Goal: Task Accomplishment & Management: Manage account settings

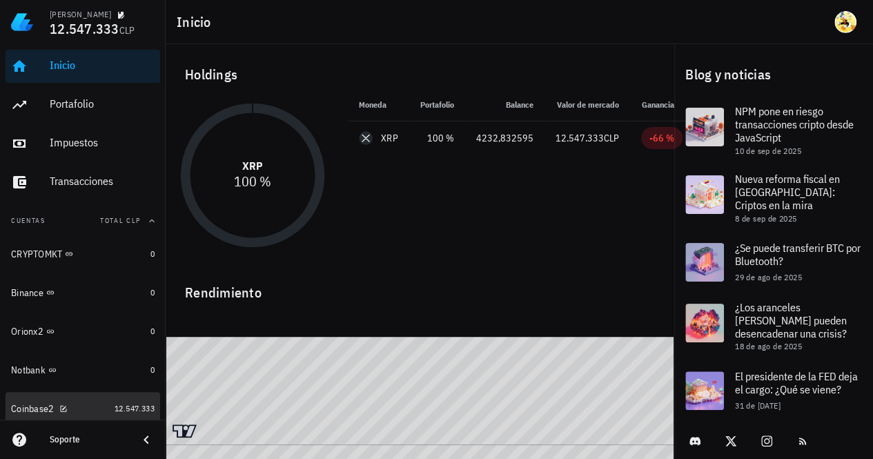
click at [87, 405] on div "Coinbase2" at bounding box center [60, 408] width 98 height 13
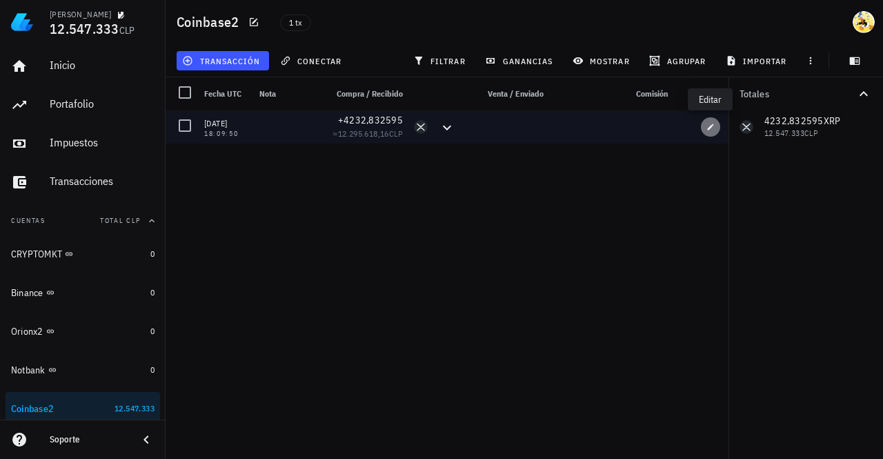
click at [710, 128] on icon "button" at bounding box center [711, 127] width 6 height 6
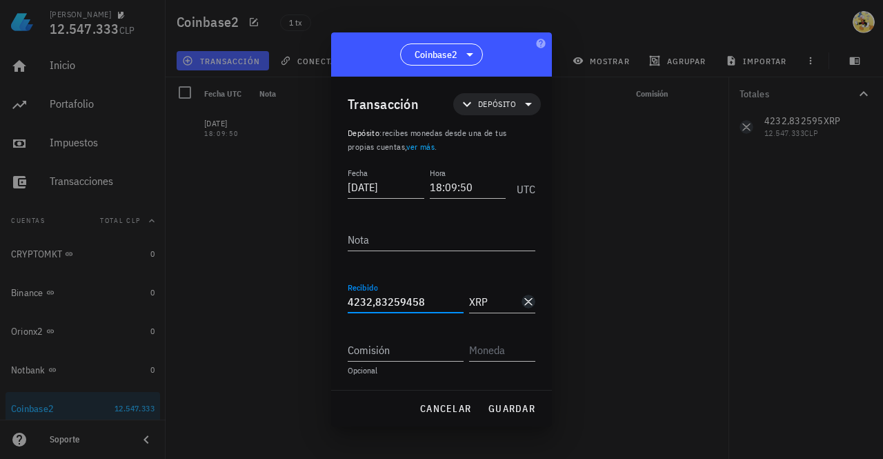
drag, startPoint x: 354, startPoint y: 306, endPoint x: 334, endPoint y: 307, distance: 20.1
click at [335, 307] on div "Transacción Depósito Depósito : recibes monedas desde una de tus propias cuenta…" at bounding box center [441, 233] width 221 height 313
click at [530, 404] on span "guardar" at bounding box center [512, 408] width 48 height 12
type input "4.232,83259458"
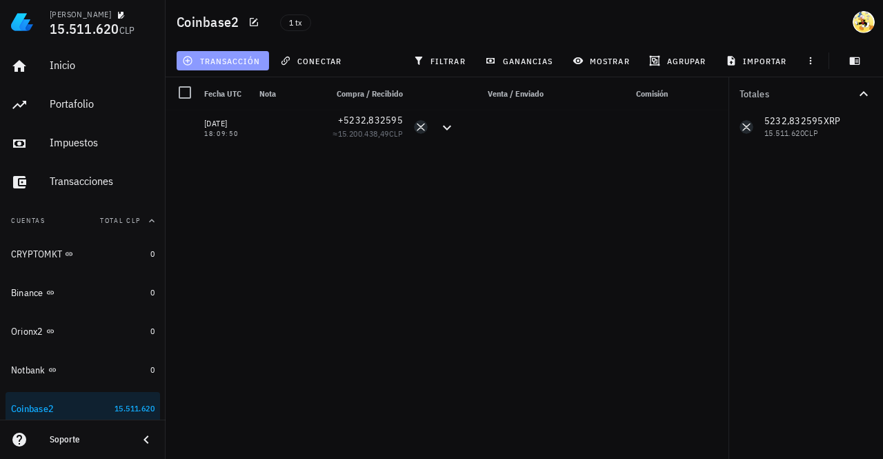
click at [237, 63] on span "transacción" at bounding box center [222, 60] width 75 height 11
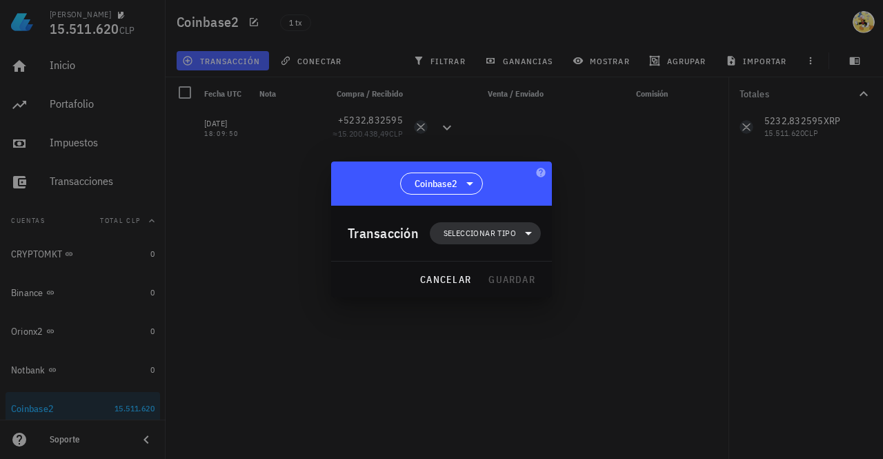
click at [502, 229] on span "Seleccionar tipo" at bounding box center [480, 233] width 72 height 14
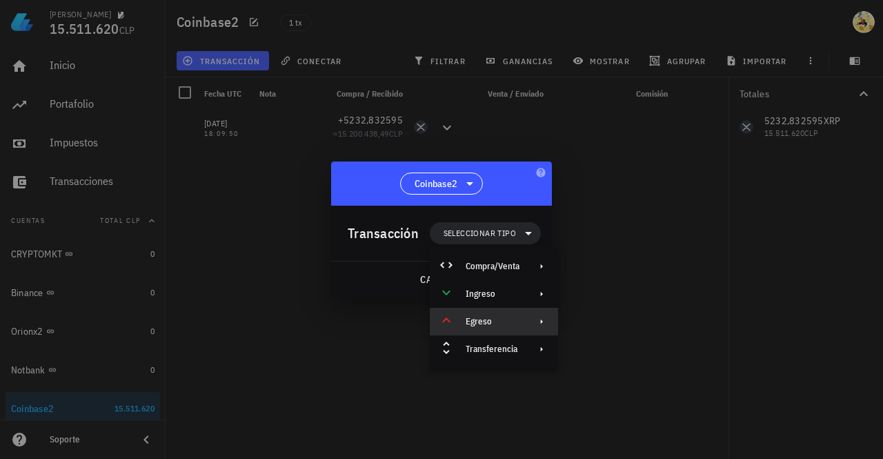
click at [509, 318] on div "Egreso" at bounding box center [493, 321] width 54 height 11
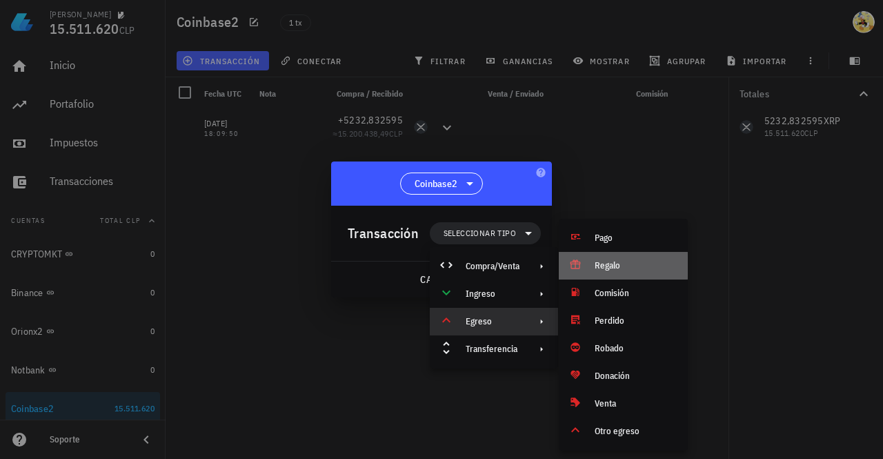
click at [609, 266] on div "Regalo" at bounding box center [636, 265] width 82 height 11
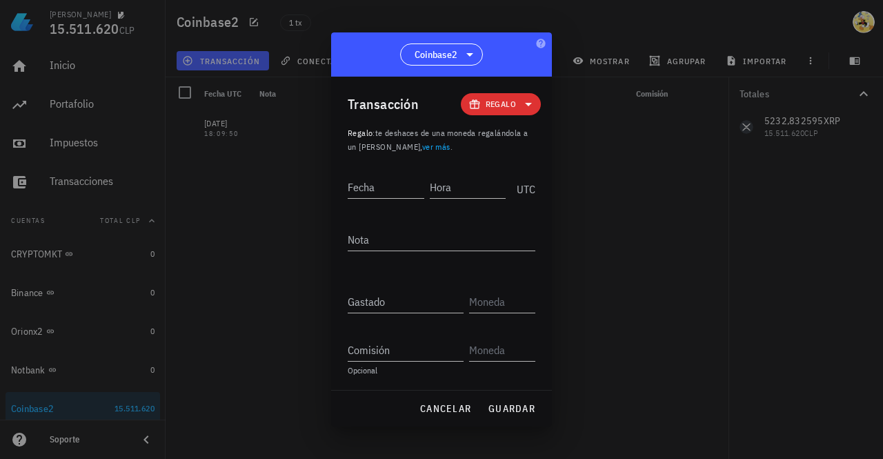
click at [509, 105] on span "Regalo" at bounding box center [501, 104] width 30 height 14
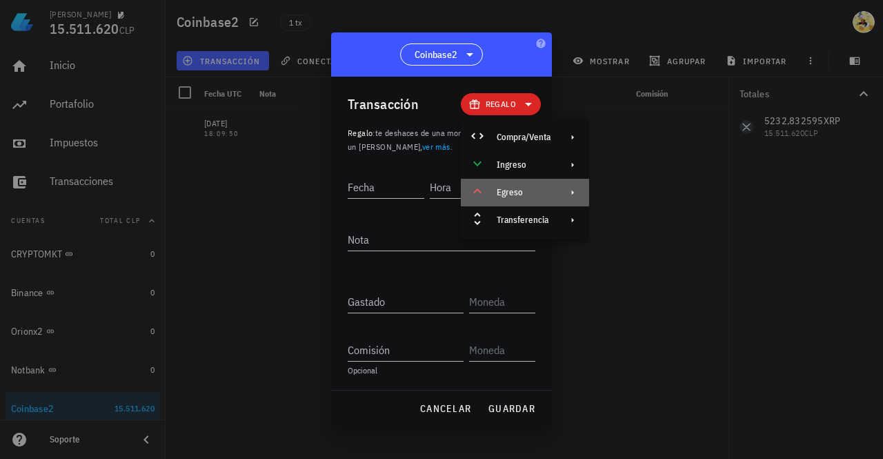
click at [534, 186] on div "Egreso" at bounding box center [525, 193] width 128 height 28
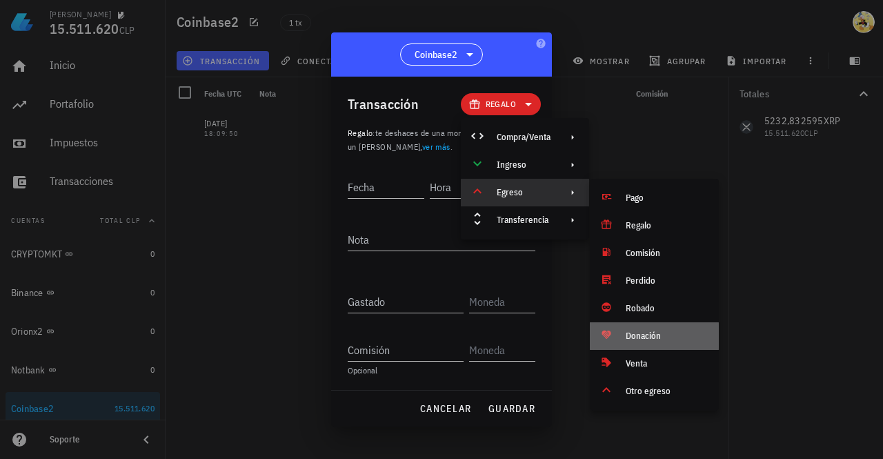
click at [650, 329] on div "Donación" at bounding box center [654, 336] width 129 height 28
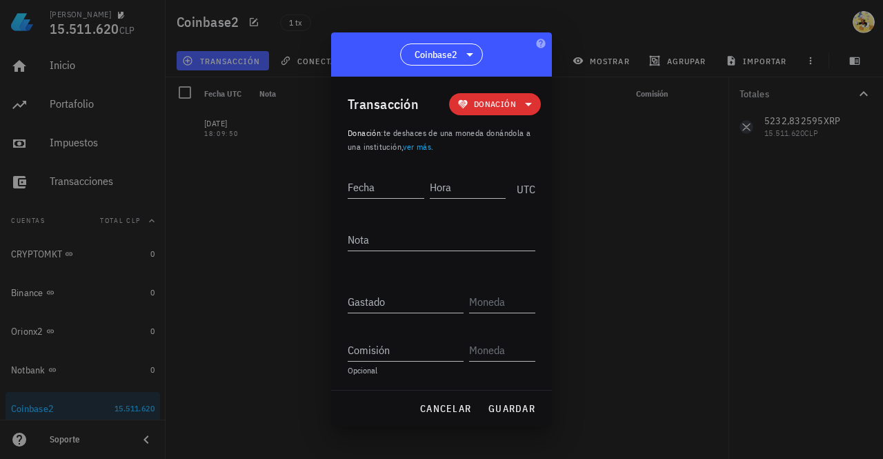
click at [527, 106] on icon at bounding box center [528, 104] width 17 height 17
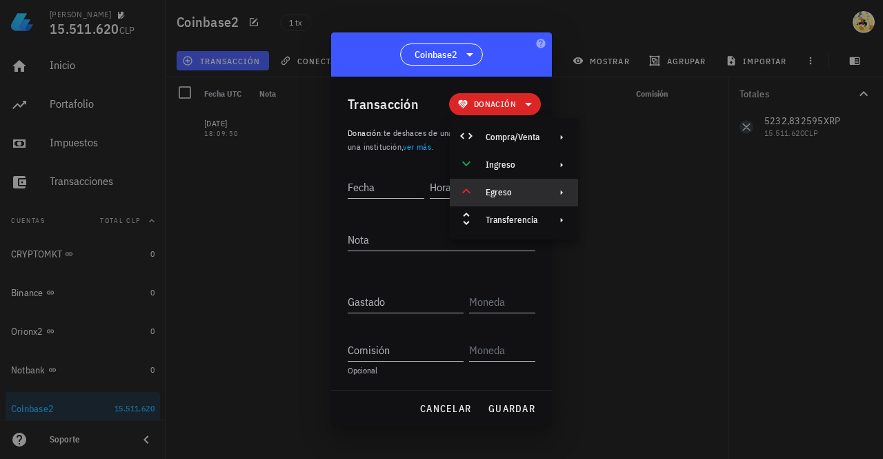
click at [507, 188] on div "Egreso" at bounding box center [513, 192] width 54 height 11
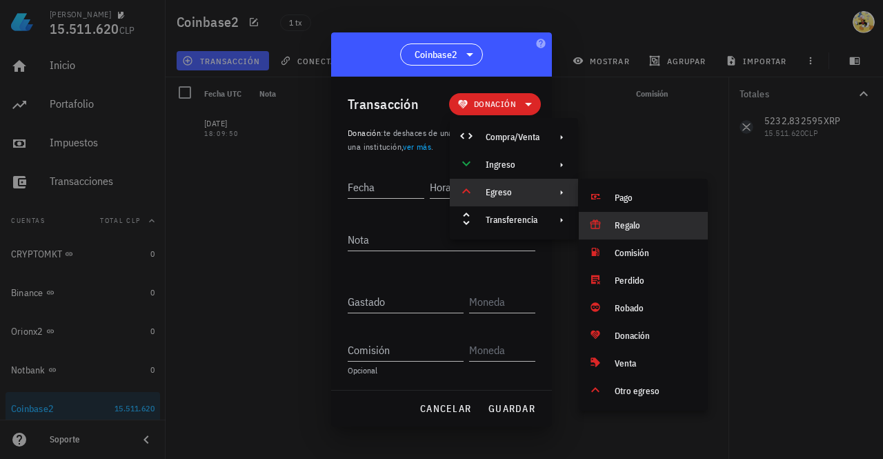
click at [618, 222] on div "Regalo" at bounding box center [656, 225] width 82 height 11
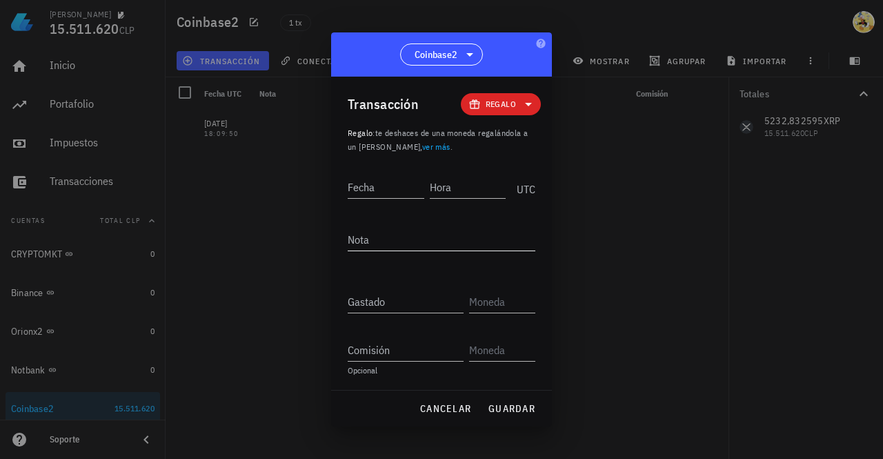
click at [432, 242] on textarea "Nota" at bounding box center [442, 239] width 188 height 22
type textarea "Artigas"
click at [391, 305] on input "Gastado" at bounding box center [406, 302] width 116 height 22
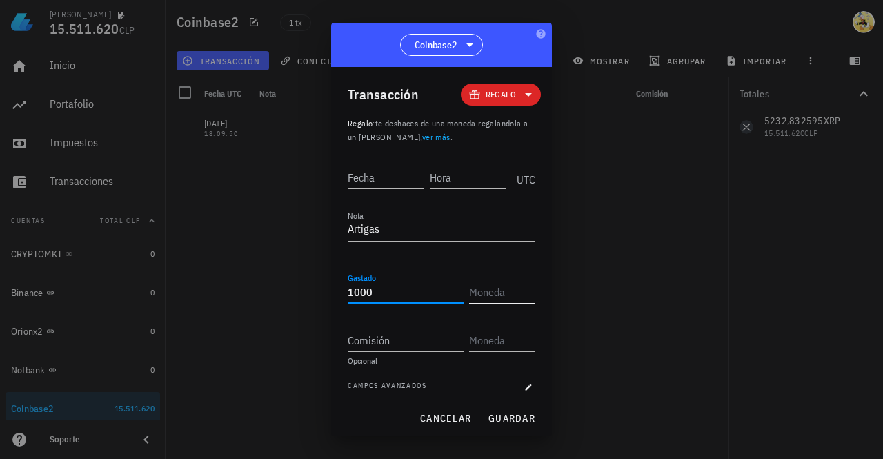
type input "1.000"
click at [498, 291] on input "text" at bounding box center [500, 292] width 63 height 22
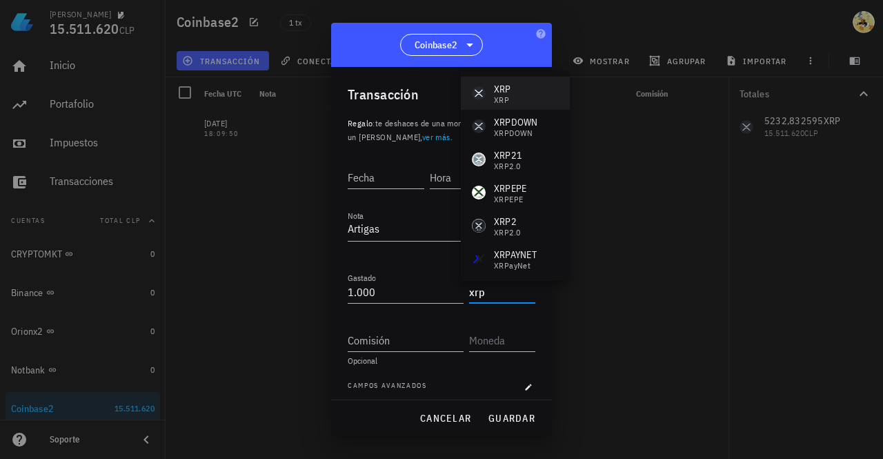
click at [513, 99] on div "XRP XRP" at bounding box center [515, 93] width 109 height 33
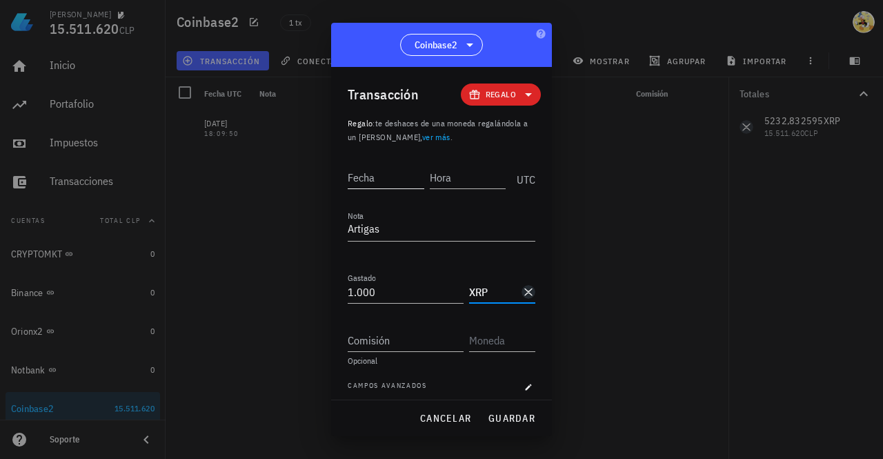
type input "XRP"
click at [375, 179] on input "Fecha" at bounding box center [386, 177] width 77 height 22
type input "2025-09-12"
click at [458, 175] on input "Hora" at bounding box center [469, 177] width 74 height 22
type input "23:31:10"
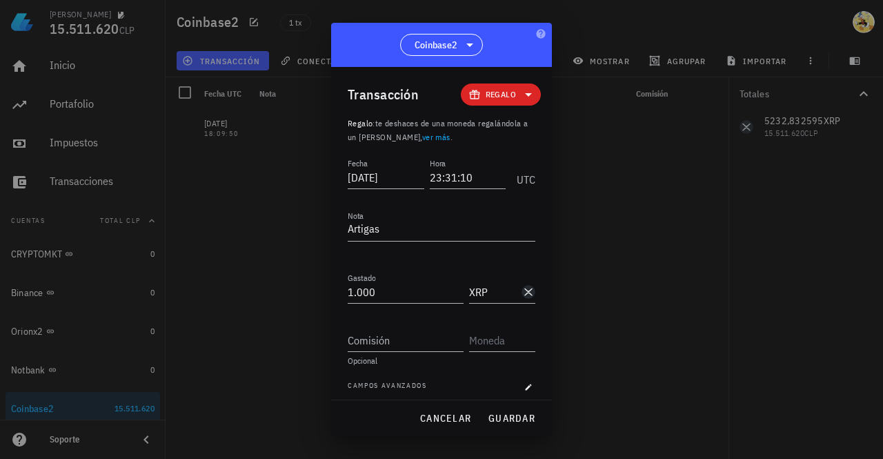
click at [676, 159] on div at bounding box center [441, 229] width 883 height 459
click at [513, 414] on span "guardar" at bounding box center [512, 418] width 48 height 12
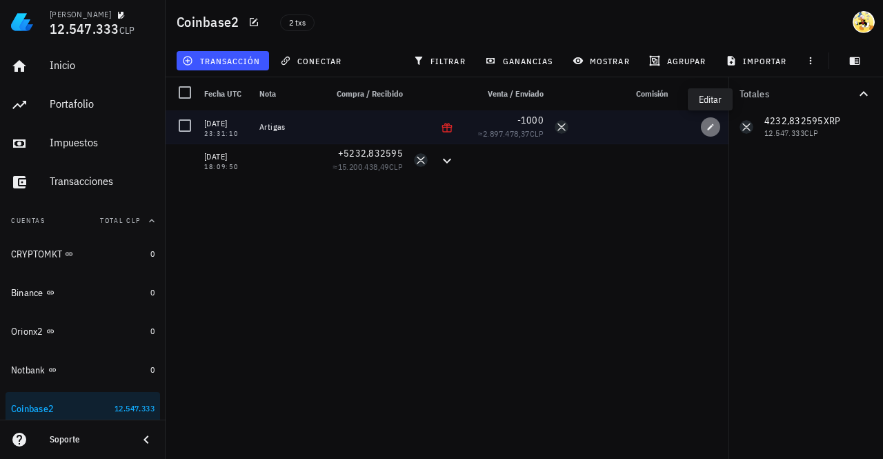
click at [713, 128] on icon "button" at bounding box center [711, 127] width 8 height 8
type input "2025-09-12"
type input "23:31:10"
type textarea "Artigas"
type input "1.000"
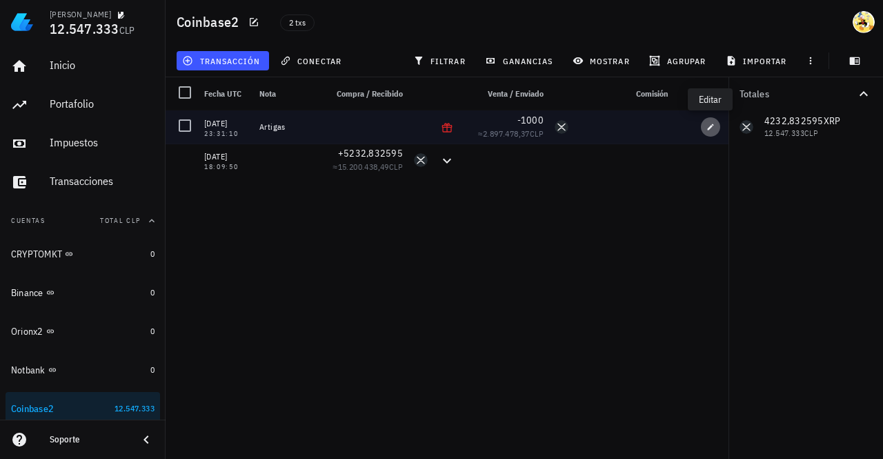
type input "XRP"
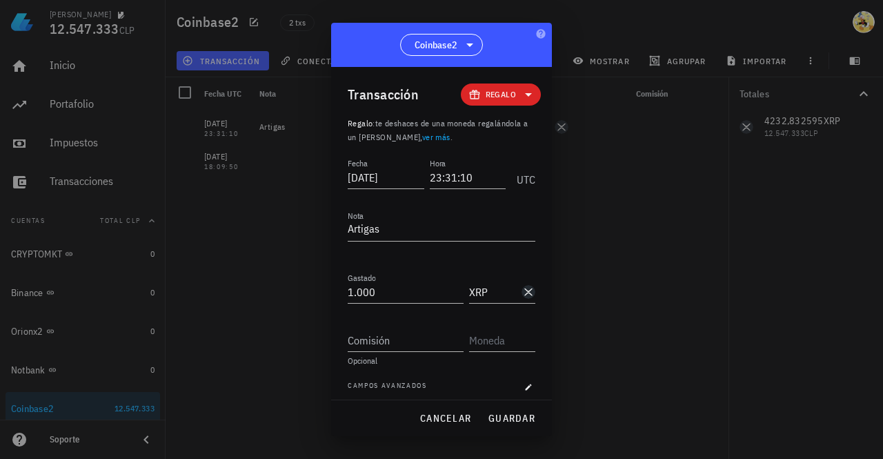
click at [422, 139] on link "ver más" at bounding box center [436, 137] width 28 height 10
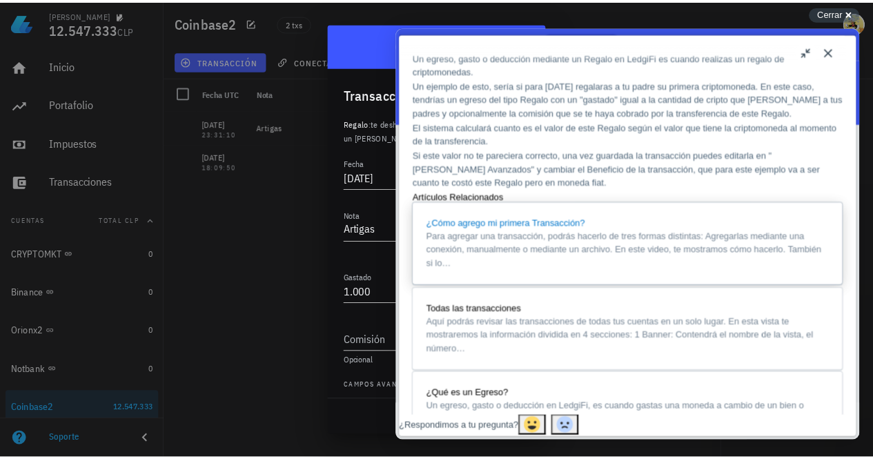
scroll to position [69, 0]
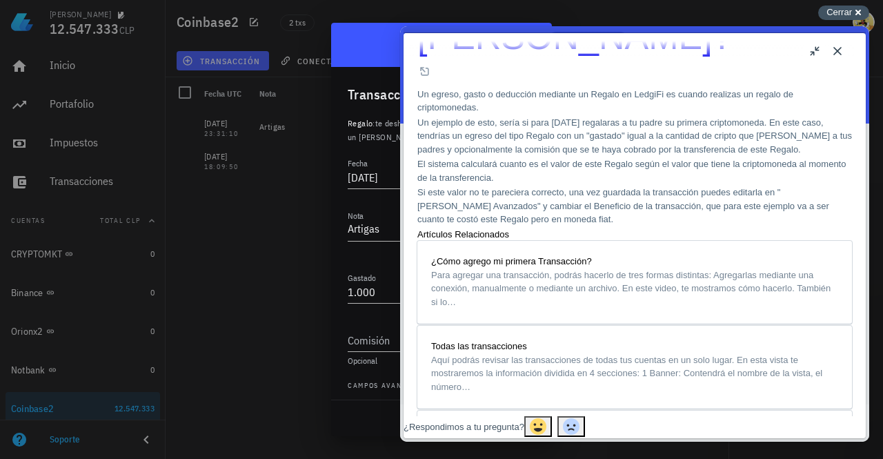
click at [833, 12] on span "Cerrar" at bounding box center [840, 12] width 26 height 10
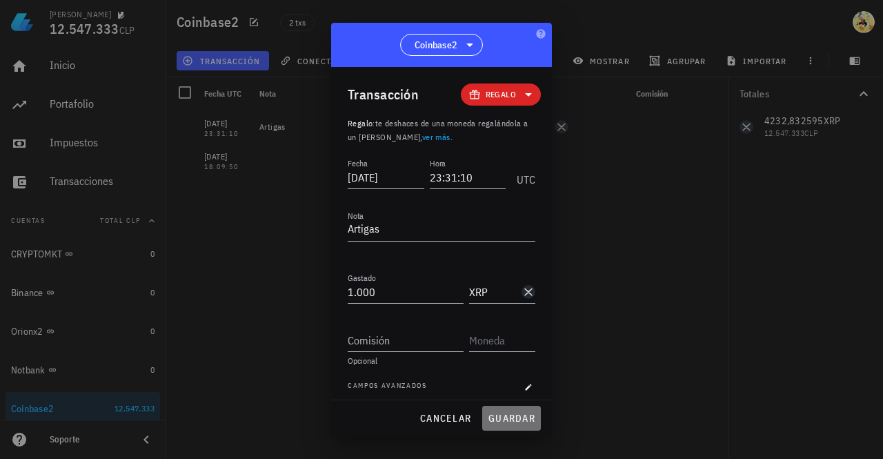
click at [513, 419] on span "guardar" at bounding box center [512, 418] width 48 height 12
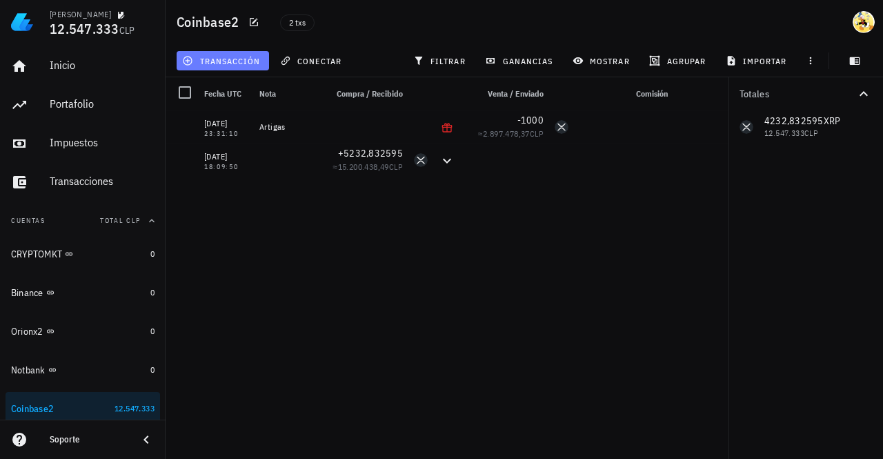
click at [221, 63] on span "transacción" at bounding box center [222, 60] width 75 height 11
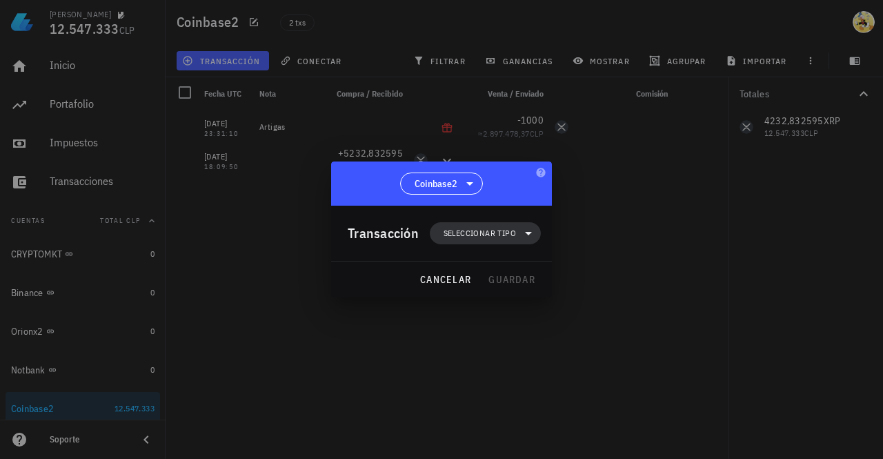
click at [455, 231] on span "Seleccionar tipo" at bounding box center [480, 233] width 72 height 14
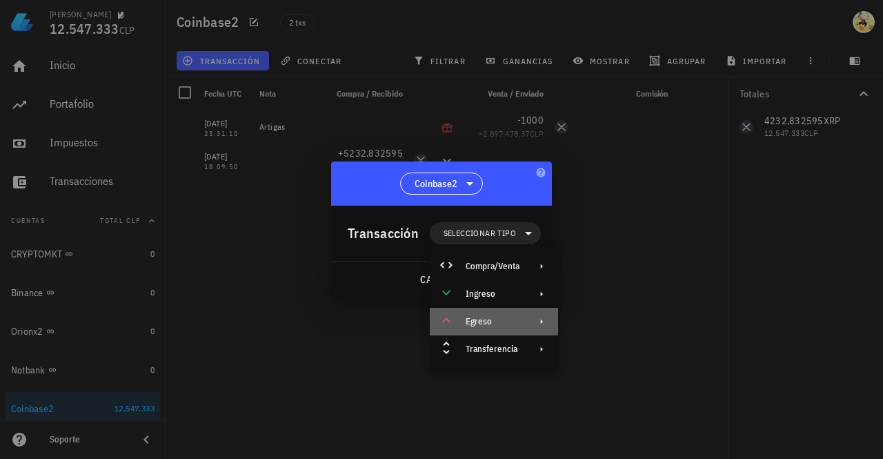
click at [487, 317] on div "Egreso" at bounding box center [493, 321] width 54 height 11
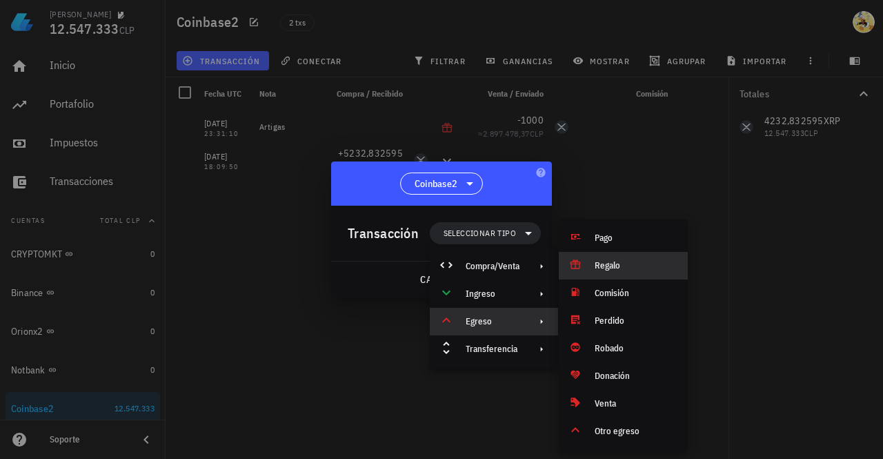
click at [627, 264] on div "Regalo" at bounding box center [636, 265] width 82 height 11
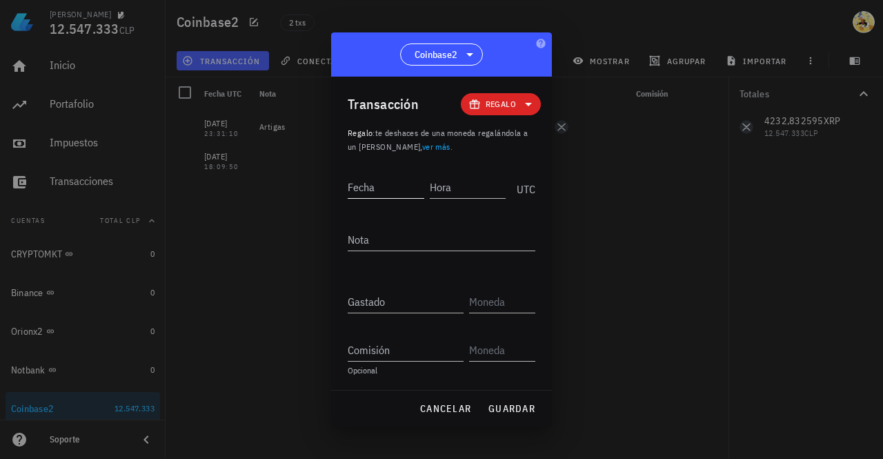
click at [394, 186] on input "Fecha" at bounding box center [386, 187] width 77 height 22
type input "2025-09-12"
type input "23:31:10"
click at [460, 239] on textarea "Nota" at bounding box center [442, 239] width 188 height 22
type textarea "b"
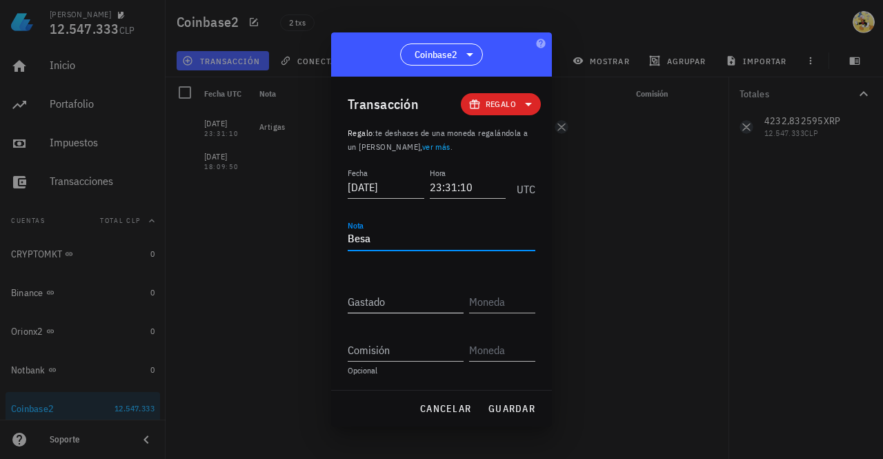
type textarea "Besa"
click at [421, 302] on input "Gastado" at bounding box center [406, 302] width 116 height 22
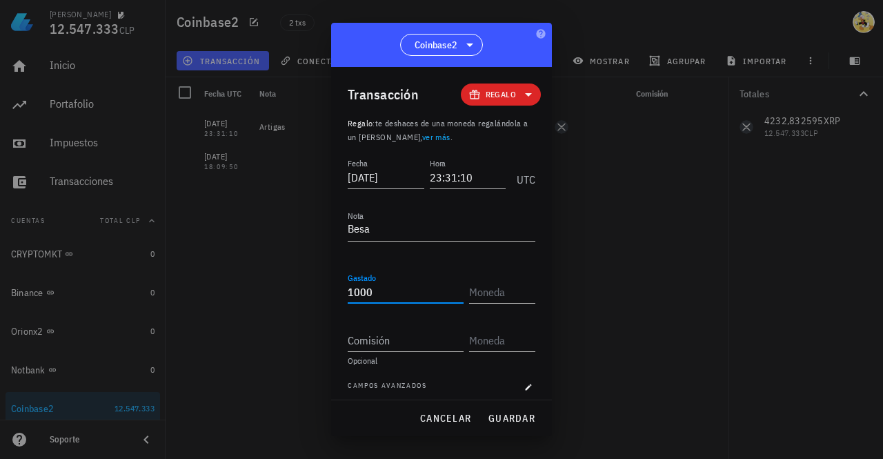
type input "1.000"
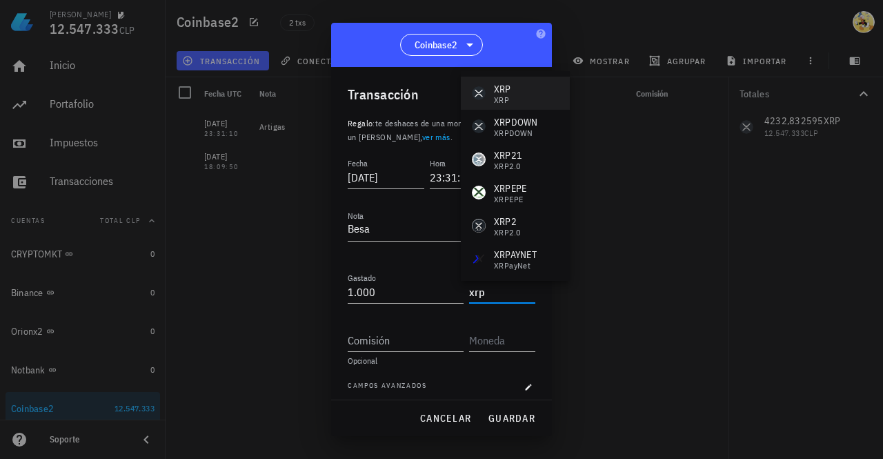
click at [516, 88] on div "XRP XRP" at bounding box center [515, 93] width 109 height 33
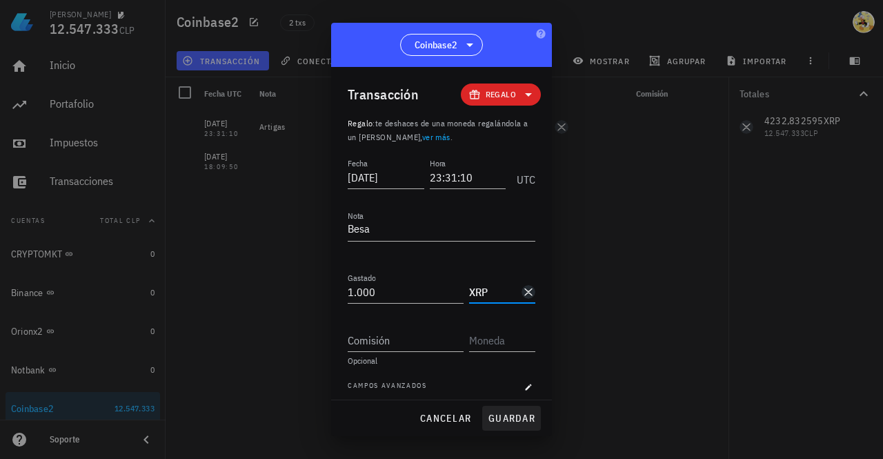
type input "XRP"
click at [511, 415] on span "guardar" at bounding box center [512, 418] width 48 height 12
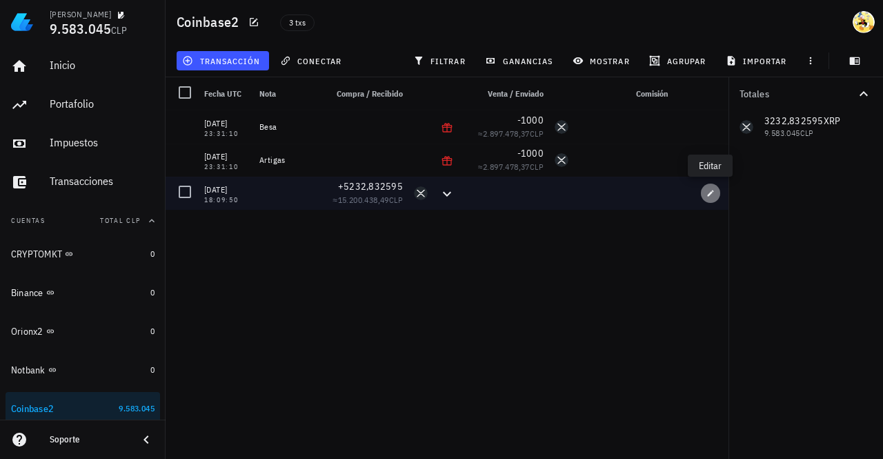
click at [708, 194] on icon "button" at bounding box center [711, 193] width 8 height 8
type input "2025-08-25"
type input "18:09:50"
type input "5.232,83259458"
type input "XRP"
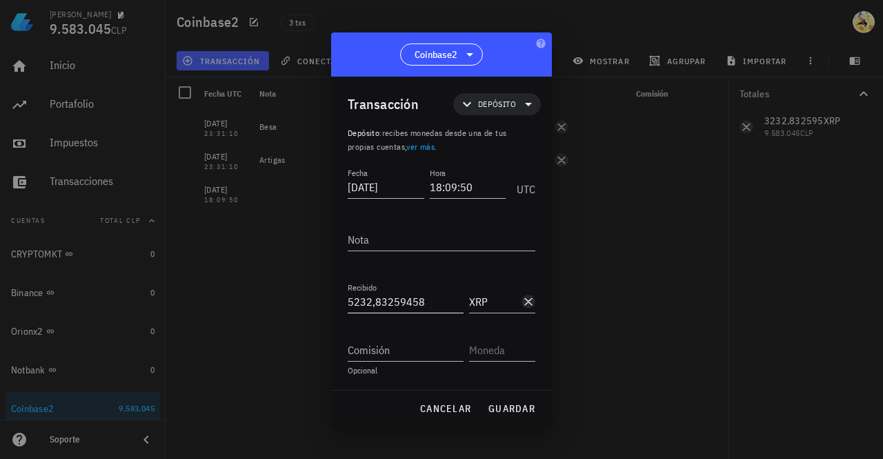
click at [353, 304] on input "5232,83259458" at bounding box center [406, 302] width 116 height 22
click at [494, 407] on span "guardar" at bounding box center [512, 408] width 48 height 12
type input "5.232,83259458"
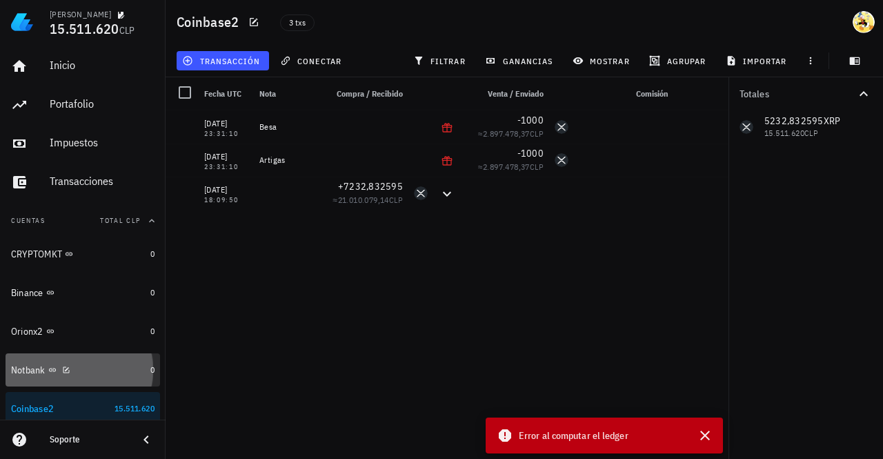
click at [86, 370] on div "Notbank" at bounding box center [78, 370] width 134 height 13
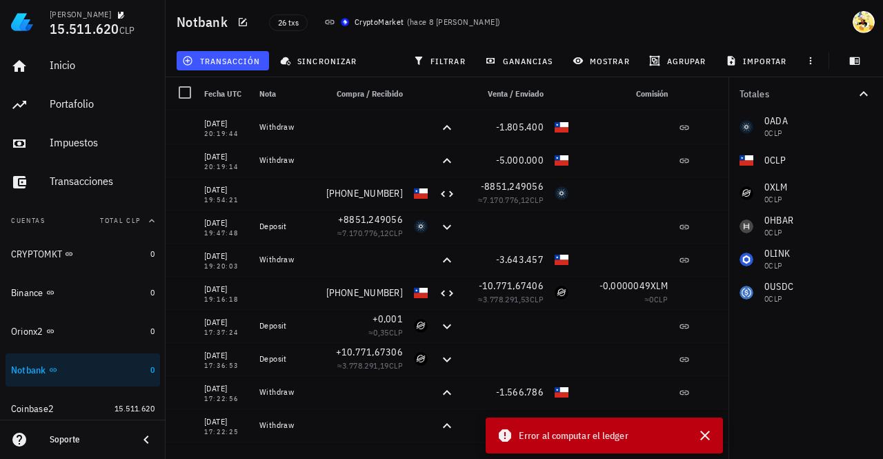
click at [507, 437] on icon at bounding box center [505, 435] width 12 height 12
click at [79, 413] on div "Coinbase2" at bounding box center [60, 408] width 98 height 13
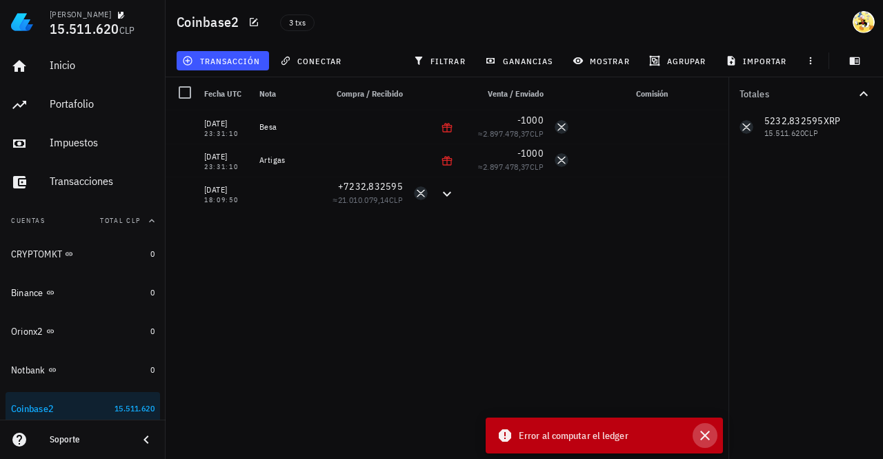
click at [703, 436] on icon "button" at bounding box center [705, 435] width 17 height 17
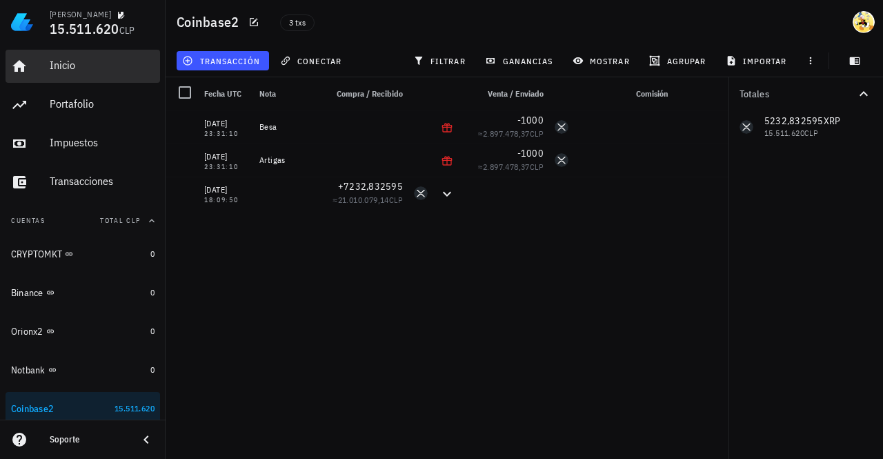
click at [81, 70] on div "Inicio" at bounding box center [102, 65] width 105 height 13
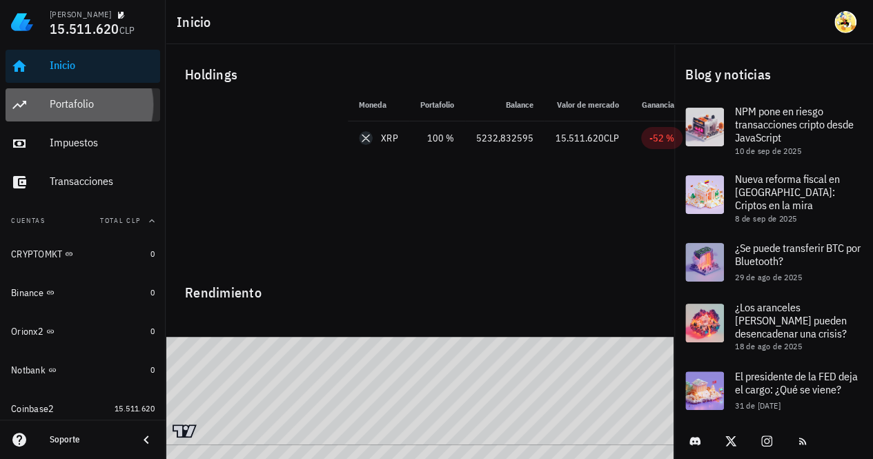
click at [88, 106] on div "Portafolio" at bounding box center [102, 103] width 105 height 13
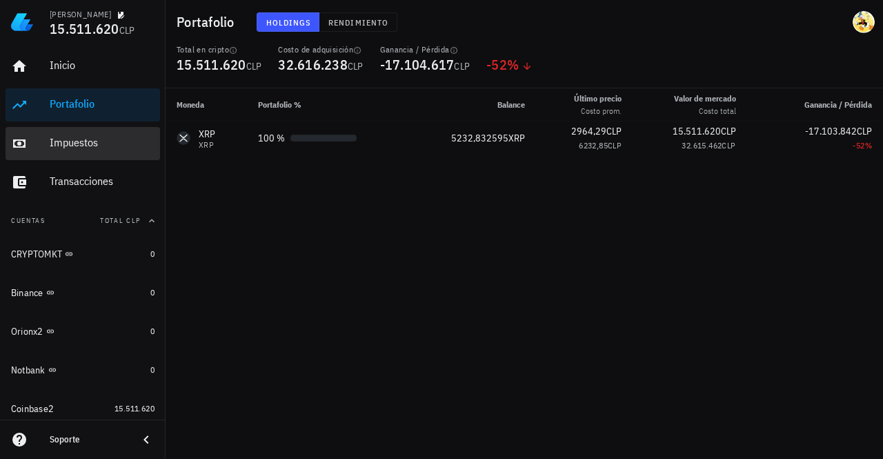
click at [88, 136] on div "Impuestos" at bounding box center [102, 142] width 105 height 13
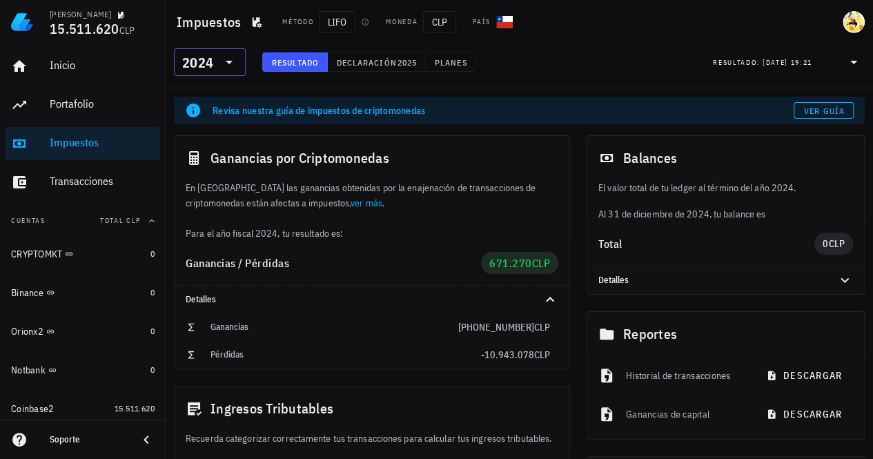
click at [233, 66] on icon at bounding box center [229, 62] width 17 height 17
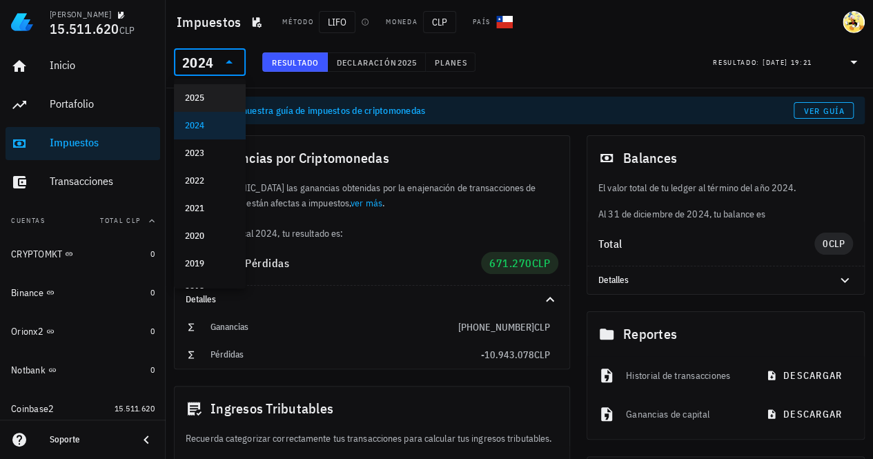
click at [206, 98] on div "2025" at bounding box center [210, 97] width 50 height 11
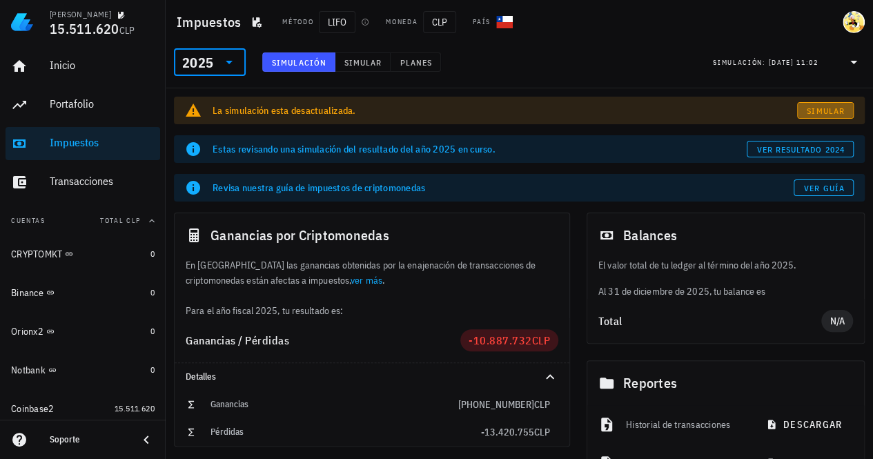
click at [817, 111] on span "Simular" at bounding box center [825, 111] width 39 height 10
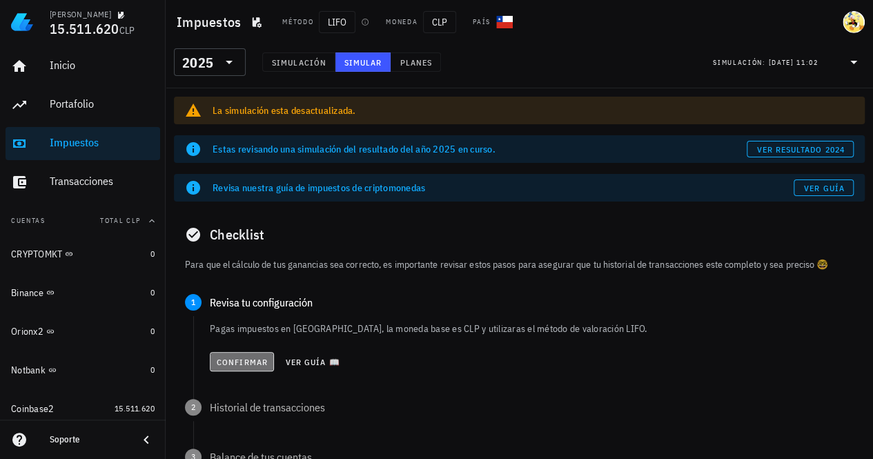
click at [253, 361] on span "Confirmar" at bounding box center [242, 362] width 52 height 10
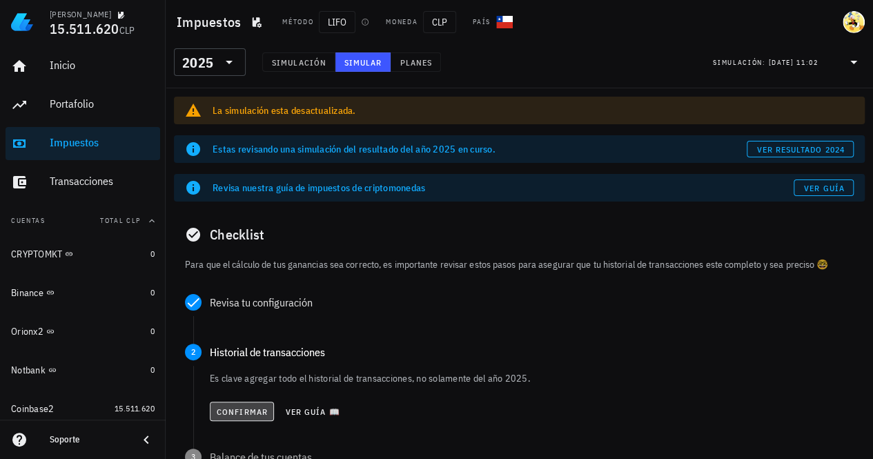
click at [259, 406] on span "Confirmar" at bounding box center [242, 411] width 52 height 10
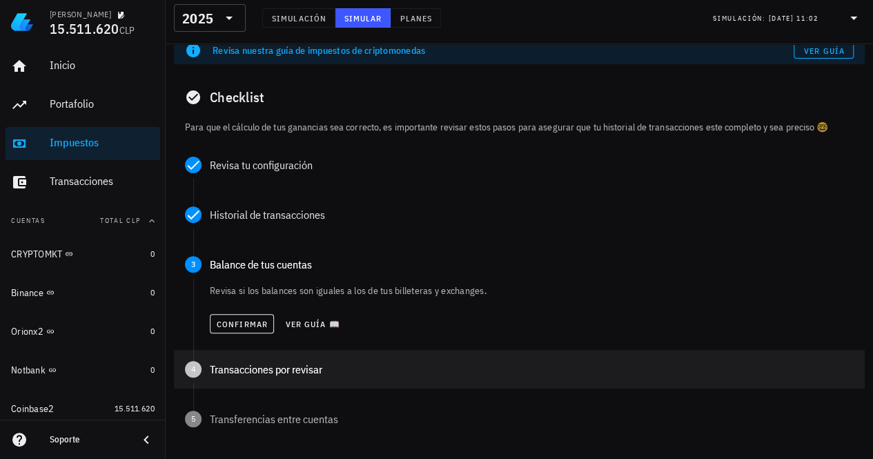
scroll to position [138, 0]
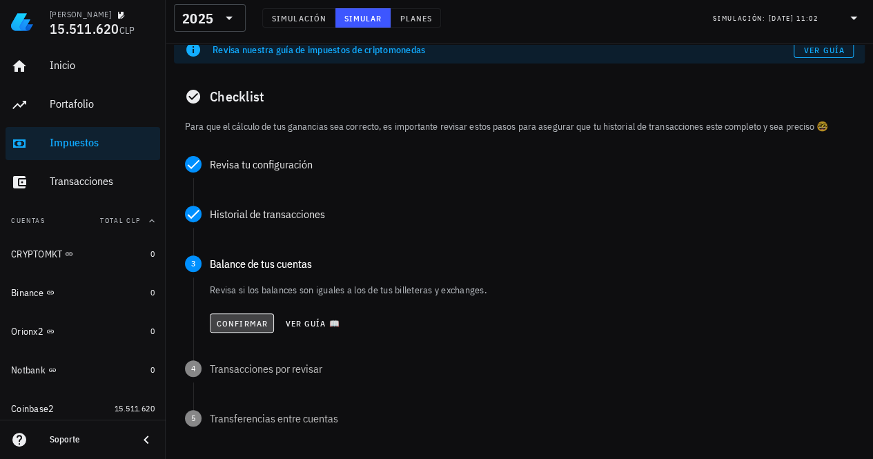
click at [240, 324] on span "Confirmar" at bounding box center [242, 323] width 52 height 10
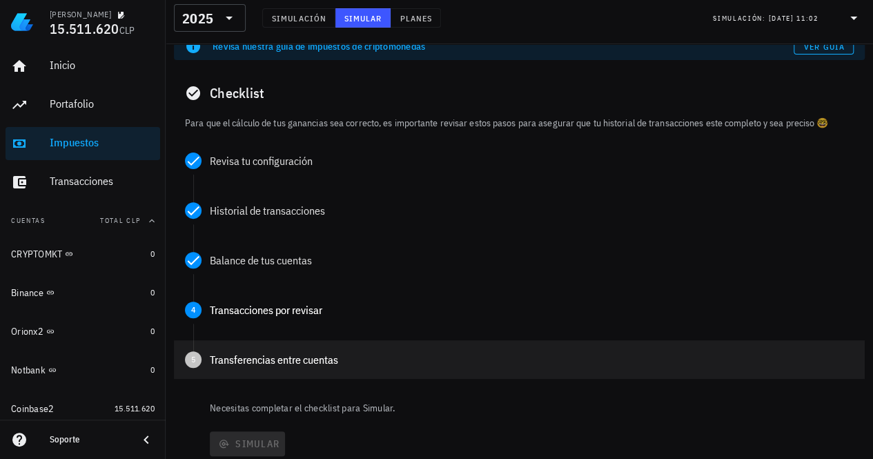
scroll to position [207, 0]
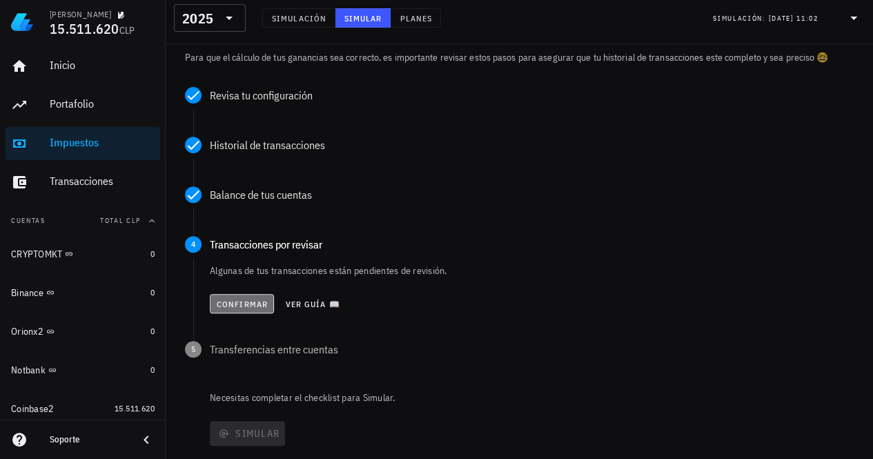
click at [255, 302] on span "Confirmar" at bounding box center [242, 304] width 52 height 10
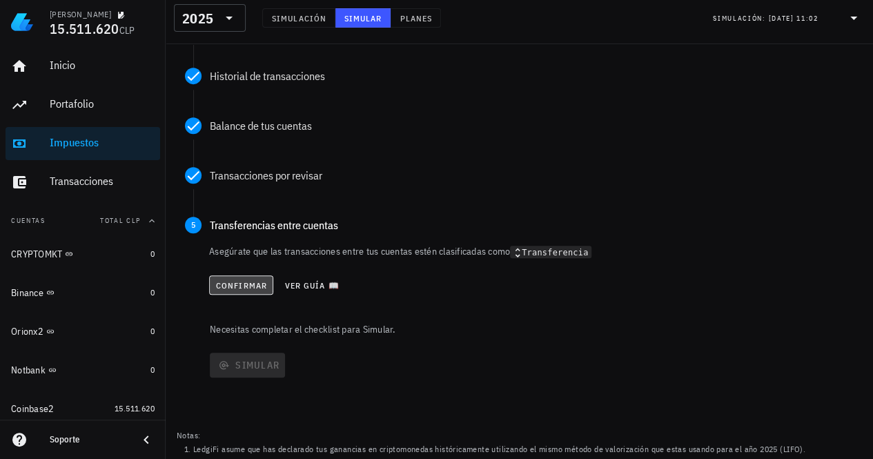
click at [228, 286] on span "Confirmar" at bounding box center [241, 285] width 52 height 10
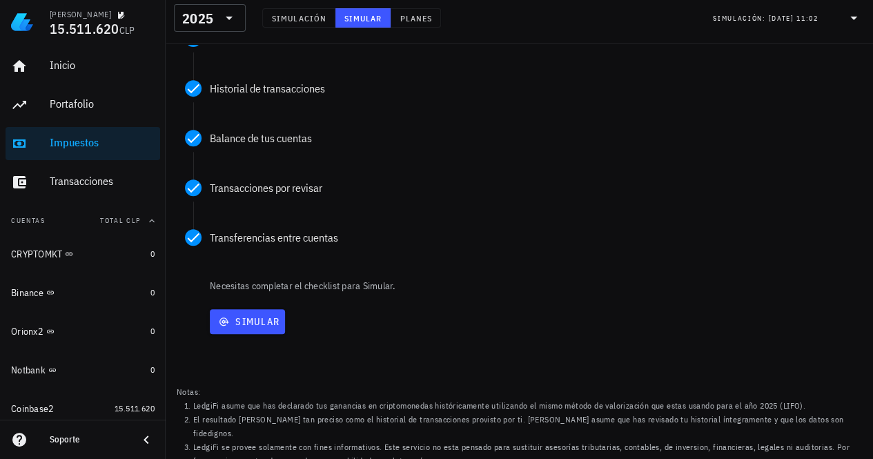
scroll to position [262, 0]
click at [253, 324] on span "Simular" at bounding box center [247, 323] width 64 height 12
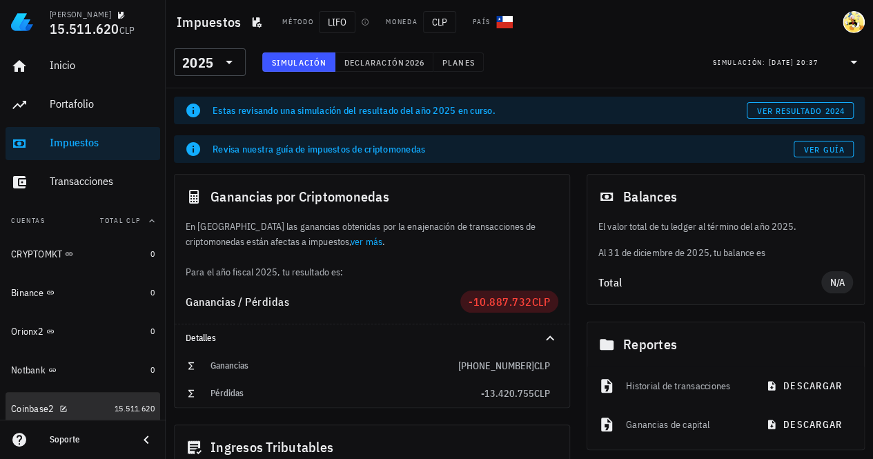
click at [79, 402] on div "Coinbase2" at bounding box center [60, 408] width 98 height 13
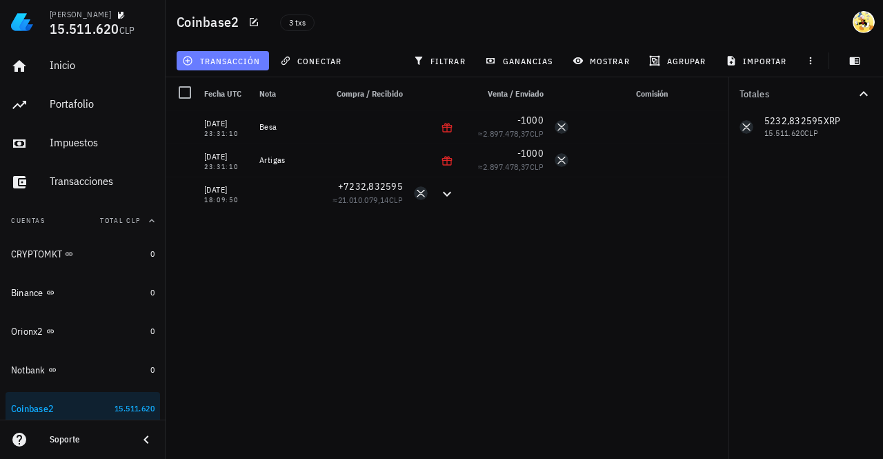
click at [229, 60] on span "transacción" at bounding box center [222, 60] width 75 height 11
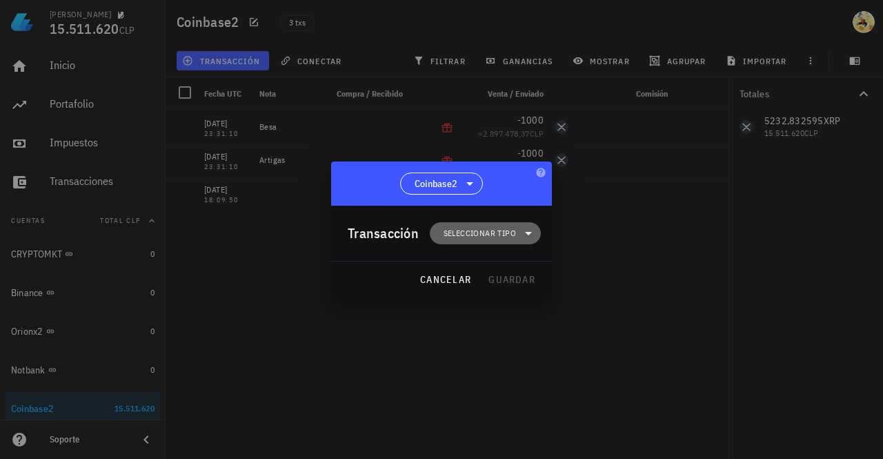
click at [462, 230] on span "Seleccionar tipo" at bounding box center [480, 233] width 72 height 14
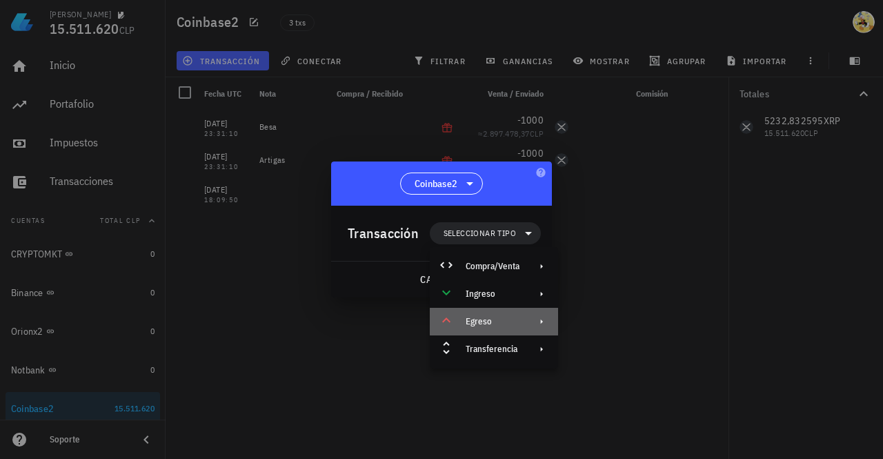
click at [497, 320] on div "Egreso" at bounding box center [493, 321] width 54 height 11
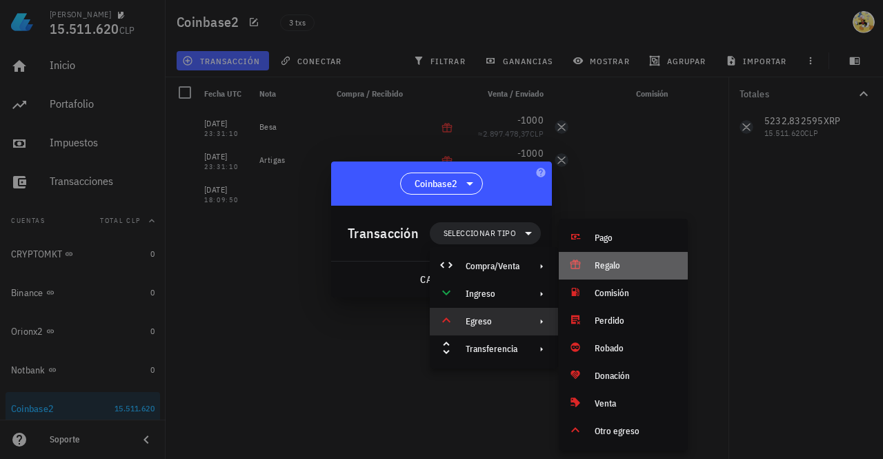
click at [611, 273] on div "Regalo" at bounding box center [623, 266] width 129 height 28
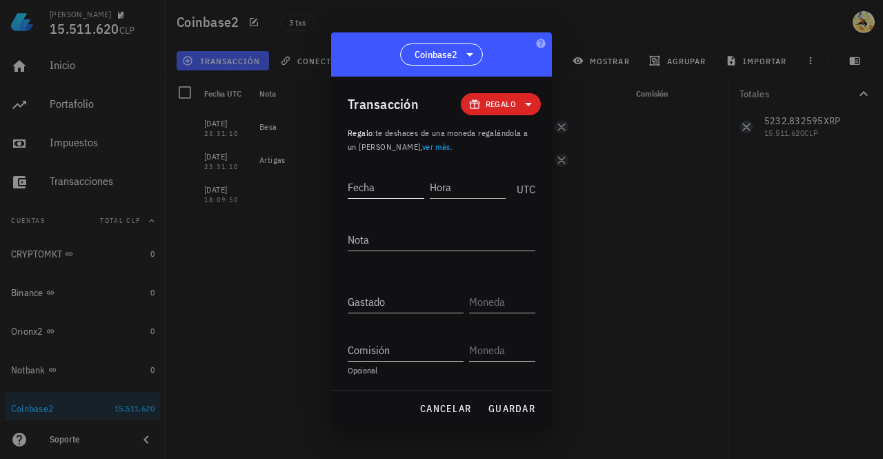
click at [393, 190] on input "Fecha" at bounding box center [386, 187] width 77 height 22
type input "2025-09-12"
type input "23:31:10"
type textarea "Barceló"
click at [381, 296] on input "Gastado" at bounding box center [406, 302] width 116 height 22
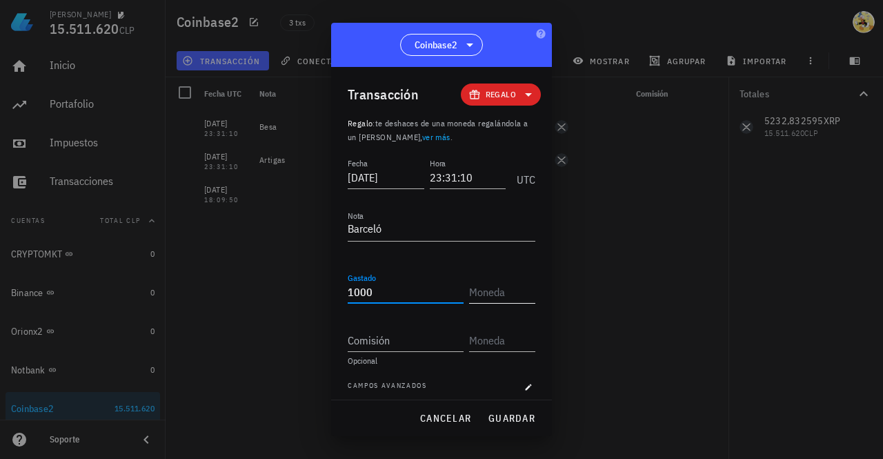
type input "1.000"
click at [503, 295] on input "text" at bounding box center [500, 292] width 63 height 22
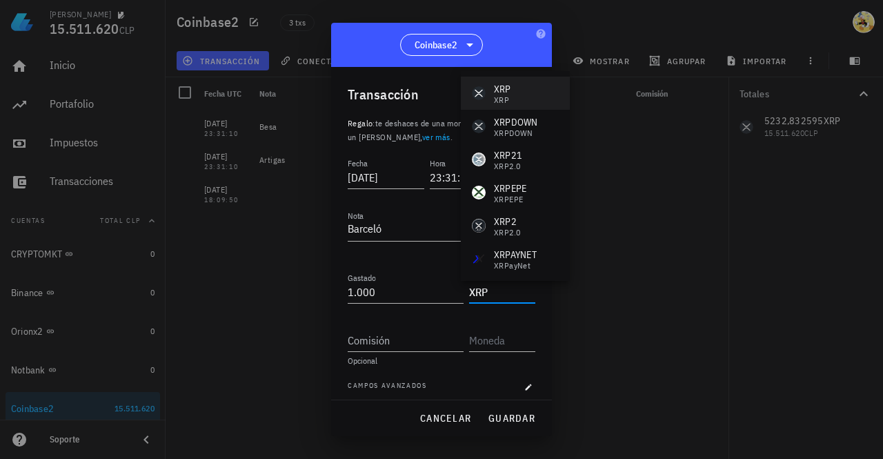
click at [502, 94] on div "XRP" at bounding box center [502, 89] width 17 height 14
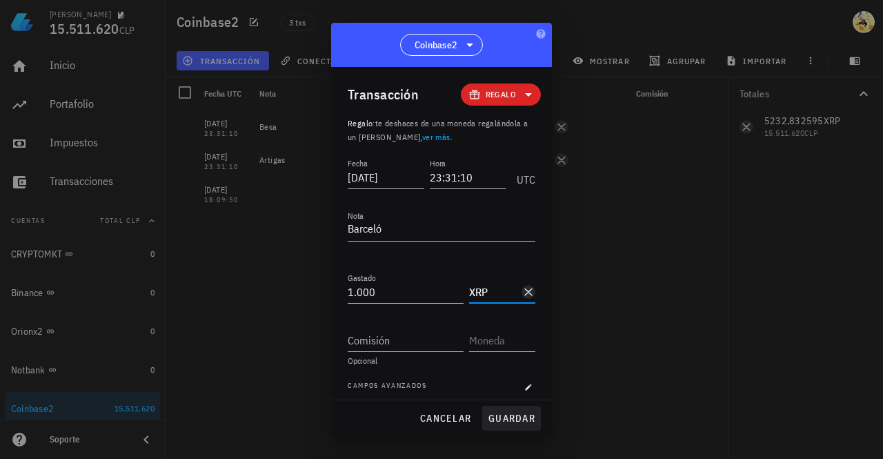
type input "XRP"
click at [520, 417] on span "guardar" at bounding box center [512, 418] width 48 height 12
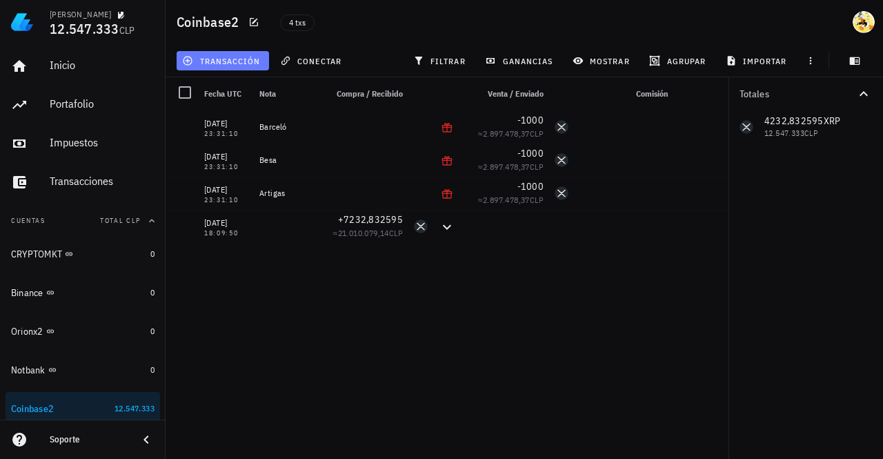
click at [226, 67] on button "transacción" at bounding box center [223, 60] width 92 height 19
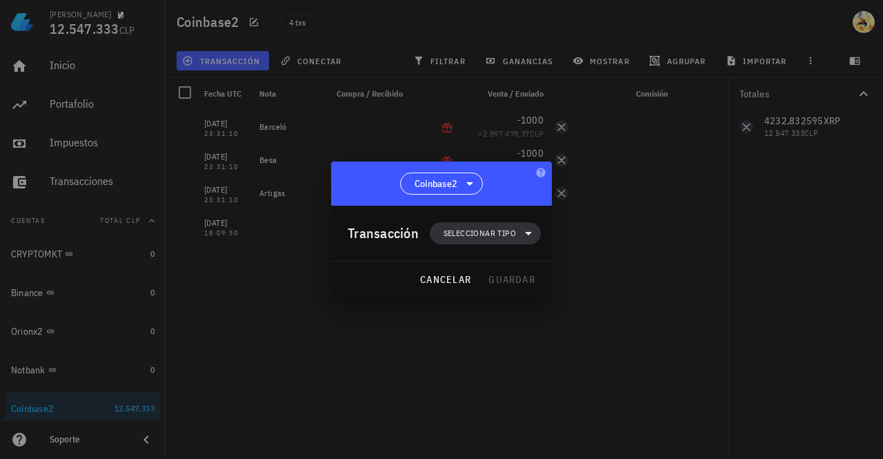
click at [469, 235] on span "Seleccionar tipo" at bounding box center [480, 233] width 72 height 14
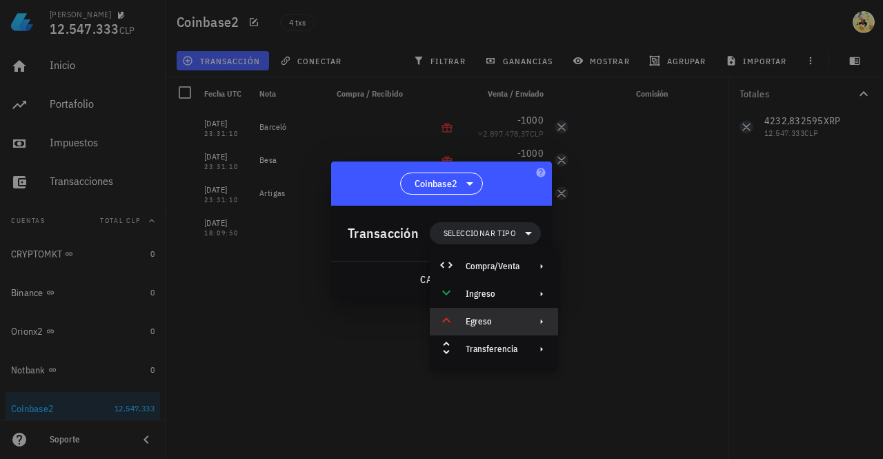
click at [517, 320] on div "Egreso" at bounding box center [493, 321] width 54 height 11
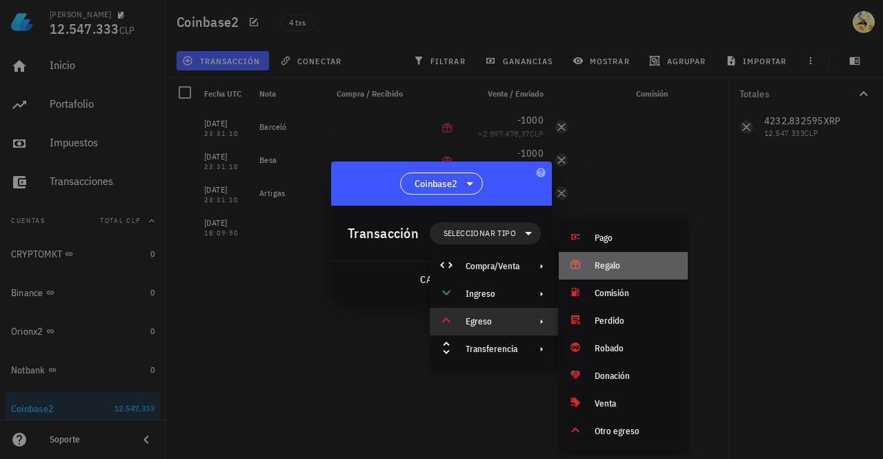
click at [623, 264] on div "Regalo" at bounding box center [636, 265] width 82 height 11
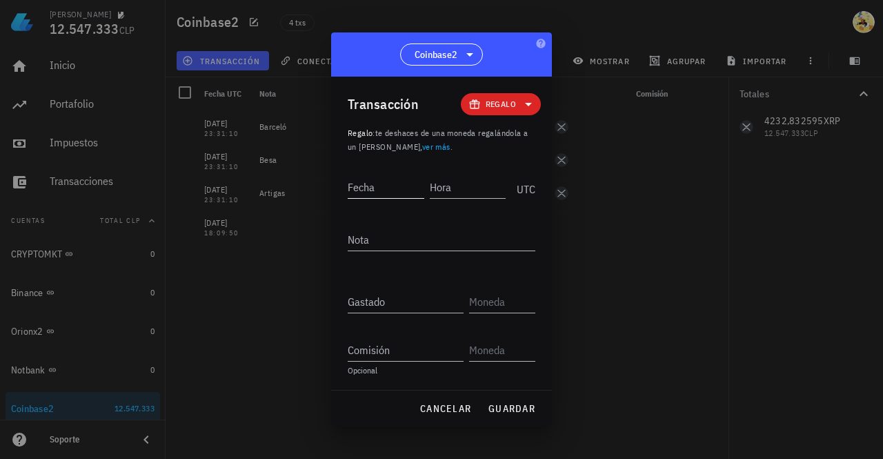
click at [398, 177] on input "Fecha" at bounding box center [386, 187] width 77 height 22
type input "2025-09-12"
type input "23:31:10"
click at [443, 239] on textarea "Nota" at bounding box center [442, 239] width 188 height 22
type textarea "m"
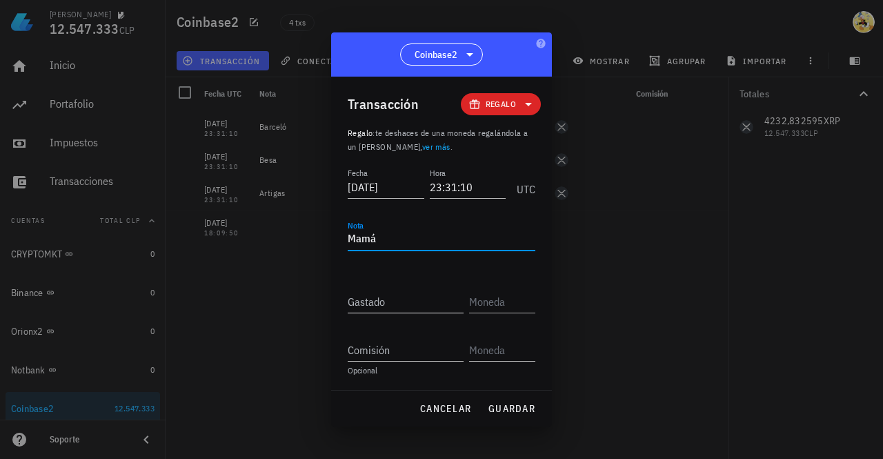
type textarea "Mamá"
click at [404, 306] on input "Gastado" at bounding box center [406, 302] width 116 height 22
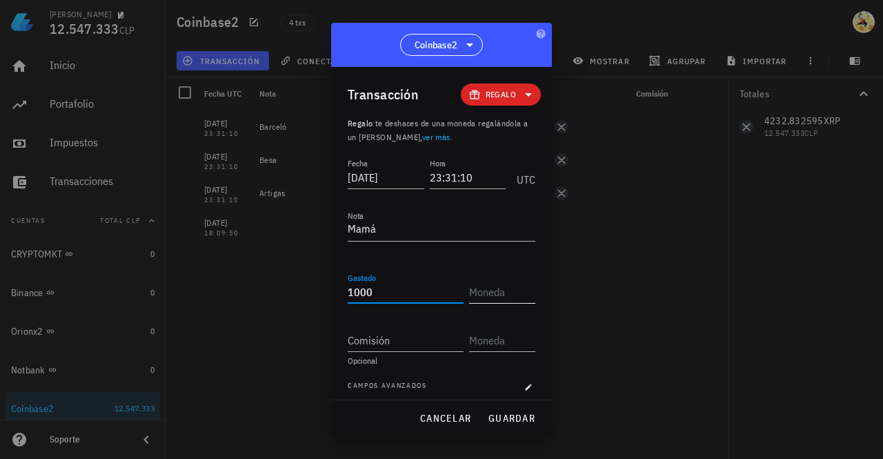
type input "1.000"
click at [482, 292] on input "text" at bounding box center [500, 292] width 63 height 22
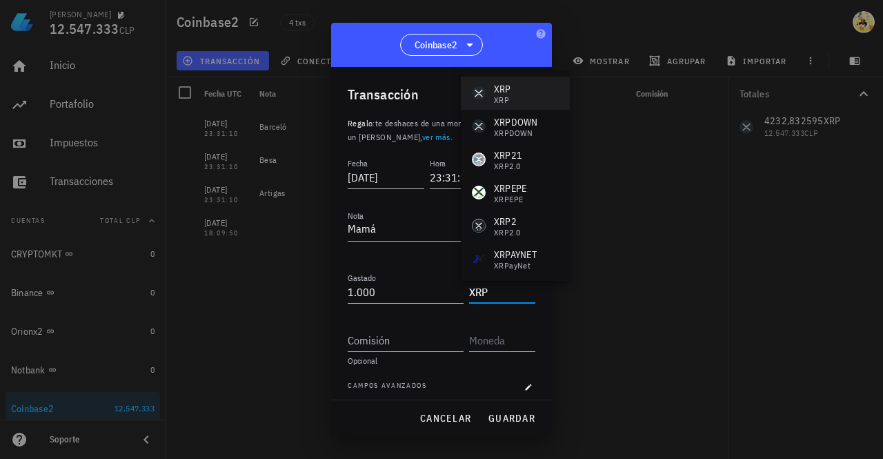
click at [513, 93] on div "XRP XRP" at bounding box center [515, 93] width 109 height 33
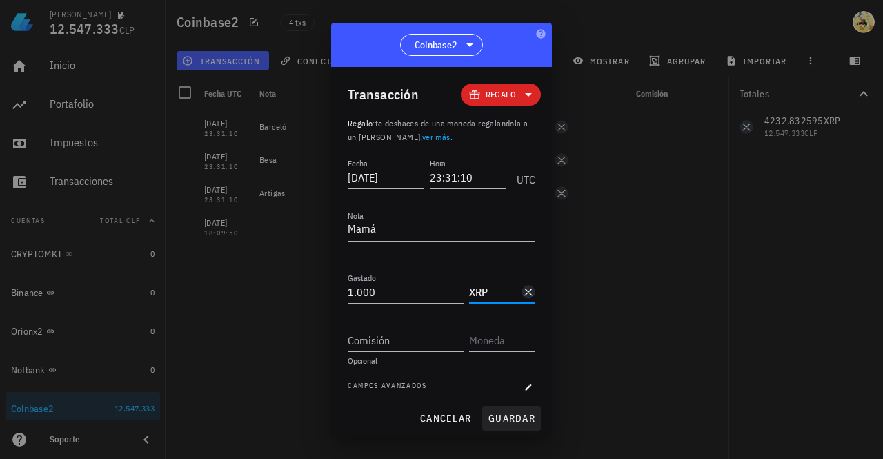
type input "XRP"
click at [508, 422] on span "guardar" at bounding box center [512, 418] width 48 height 12
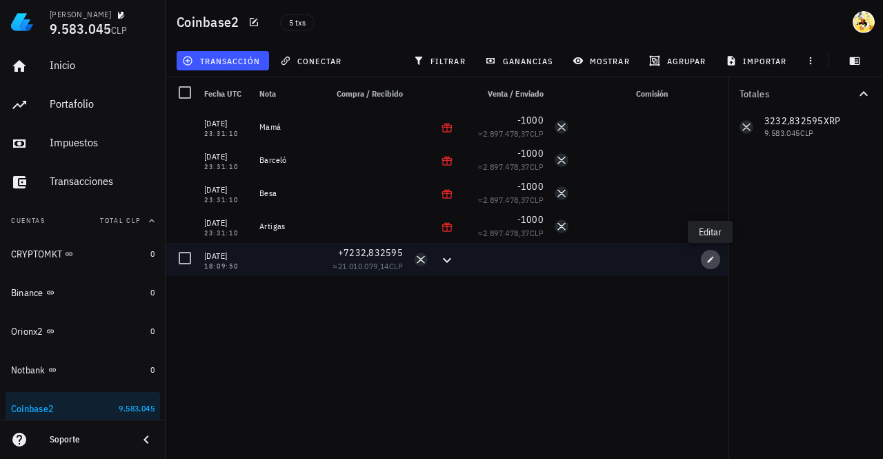
click at [711, 261] on icon "button" at bounding box center [711, 259] width 8 height 8
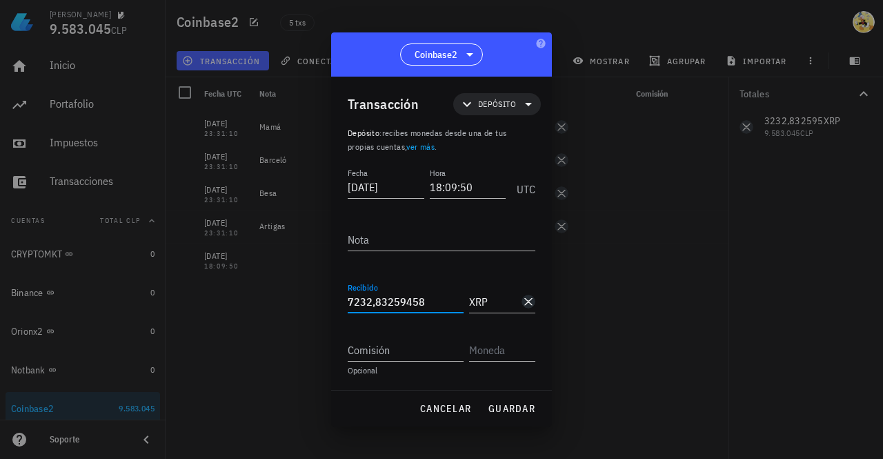
click at [404, 304] on input "7232,83259458" at bounding box center [406, 302] width 116 height 22
click at [403, 303] on input "7232,83259458" at bounding box center [406, 302] width 116 height 22
paste input "42328,832576"
click at [516, 409] on span "guardar" at bounding box center [512, 408] width 48 height 12
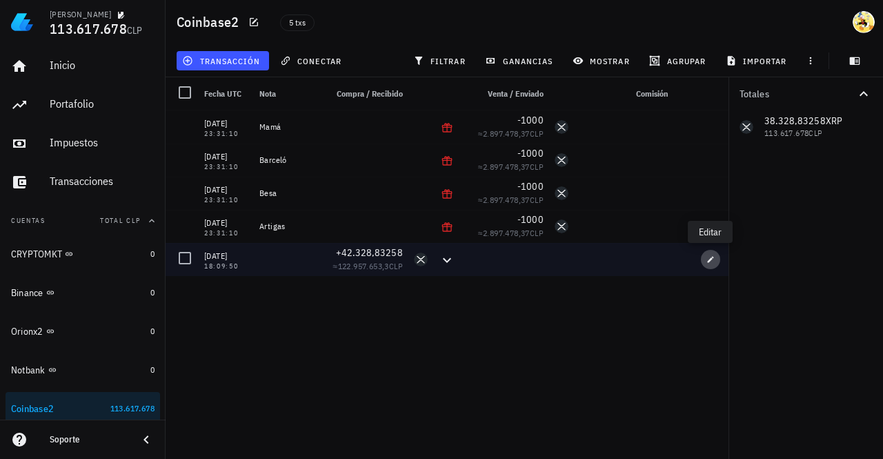
click at [712, 262] on icon "button" at bounding box center [711, 259] width 8 height 8
type input "42.328,83257658"
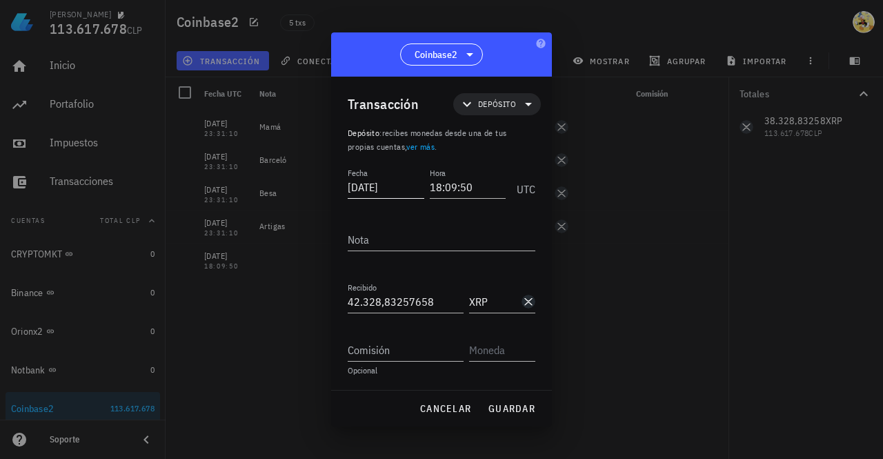
click at [386, 186] on input "2025-08-25" at bounding box center [386, 187] width 77 height 22
click at [386, 187] on input "2025-08-25" at bounding box center [387, 187] width 79 height 22
type input "2025-09-12"
click at [457, 184] on input "18:09:50" at bounding box center [466, 187] width 79 height 22
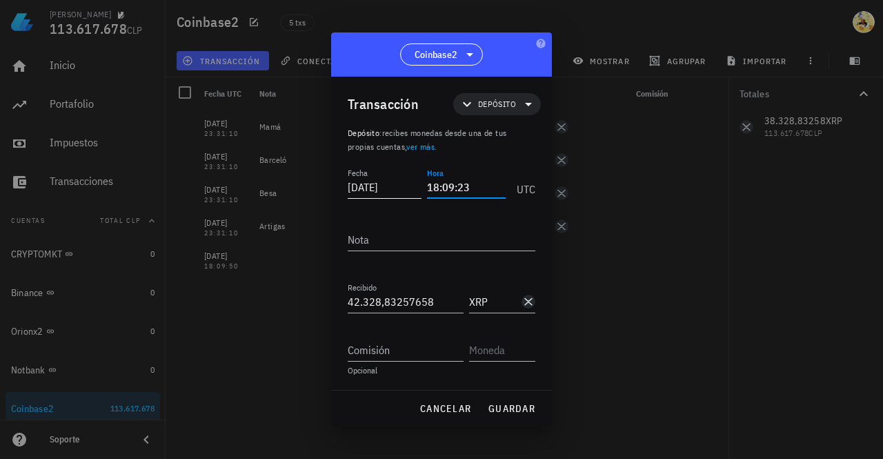
drag, startPoint x: 396, startPoint y: 188, endPoint x: 384, endPoint y: 188, distance: 12.4
click at [384, 188] on div "Fecha 2025-09-12 Hora 18:09:23 UTC" at bounding box center [442, 183] width 188 height 37
type input "23:55:55"
click at [511, 411] on span "guardar" at bounding box center [512, 408] width 48 height 12
type input "2025-08-25"
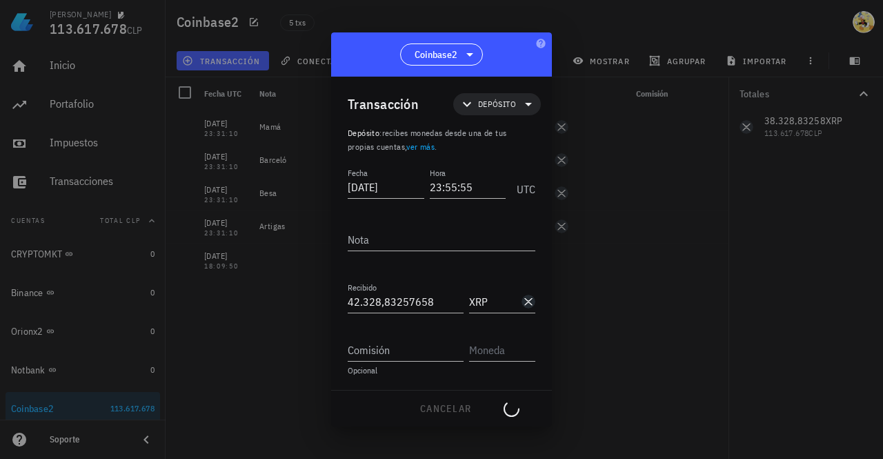
type input "18:09:50"
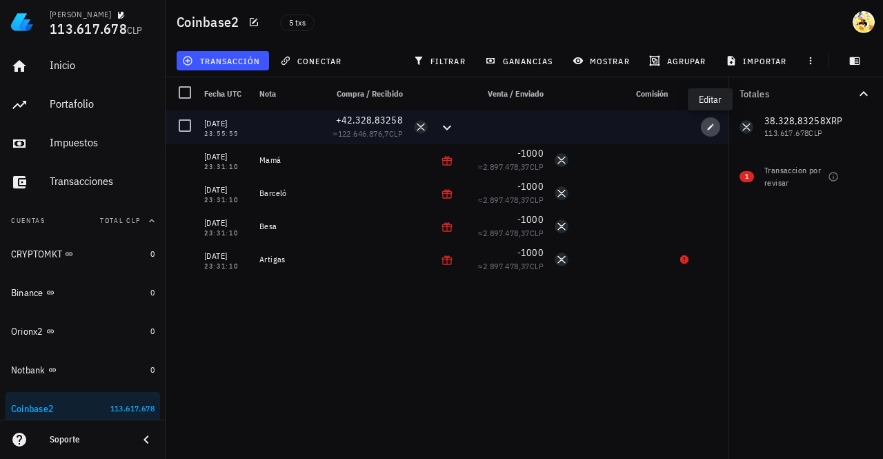
click at [708, 130] on icon "button" at bounding box center [711, 127] width 6 height 6
type input "2025-09-12"
type input "23:55:55"
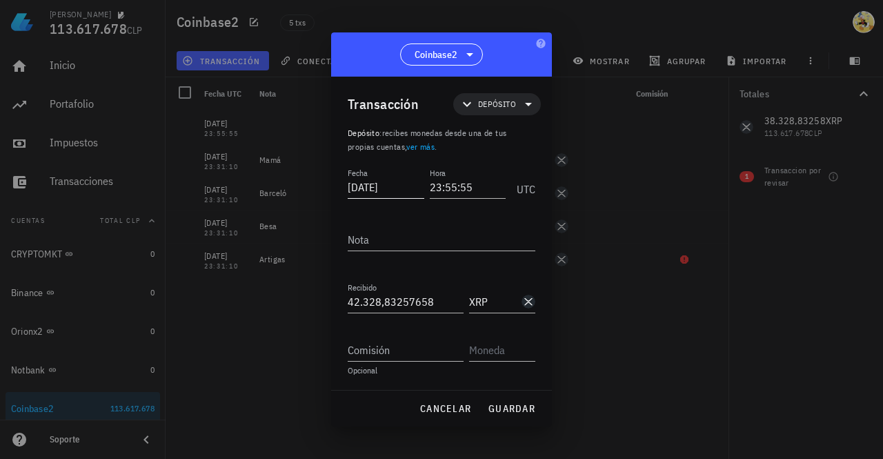
click at [388, 190] on input "2025-09-12" at bounding box center [386, 187] width 77 height 22
type input "2025-08-12"
click at [360, 302] on input "42328,83257658" at bounding box center [406, 302] width 116 height 22
type input "44.328,83257658"
click at [518, 408] on span "guardar" at bounding box center [512, 408] width 48 height 12
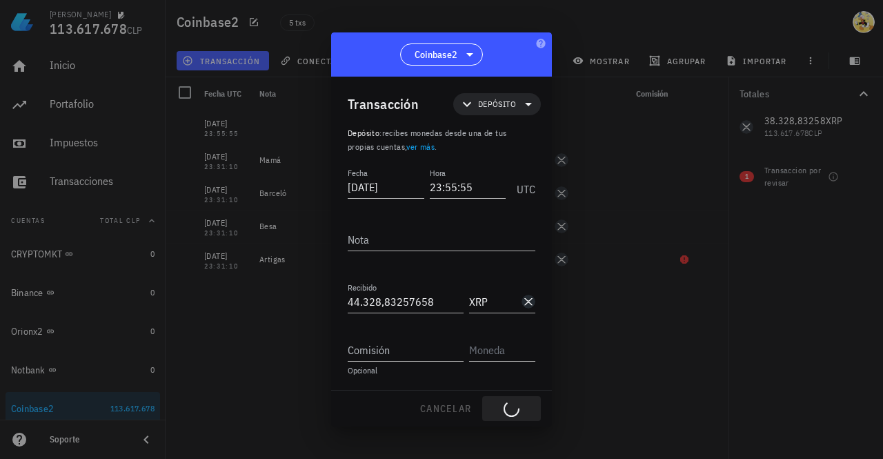
type input "2025-09-12"
type input "42.328,83257658"
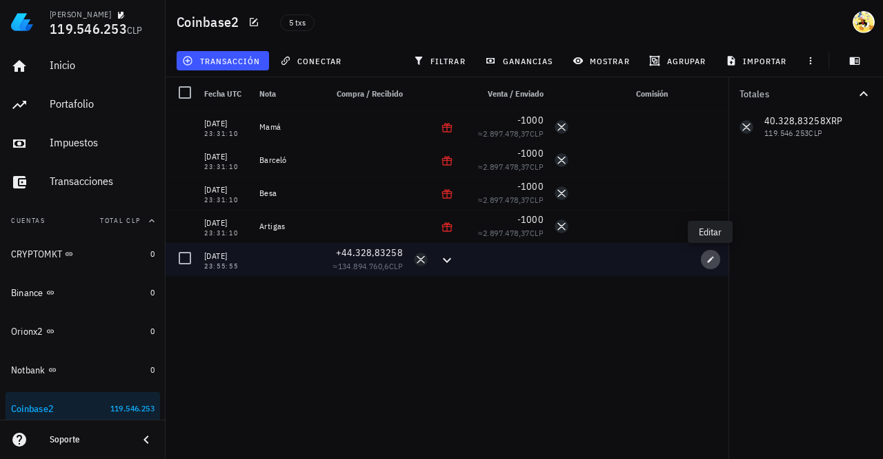
click at [711, 259] on icon "button" at bounding box center [711, 259] width 6 height 6
type input "2025-08-12"
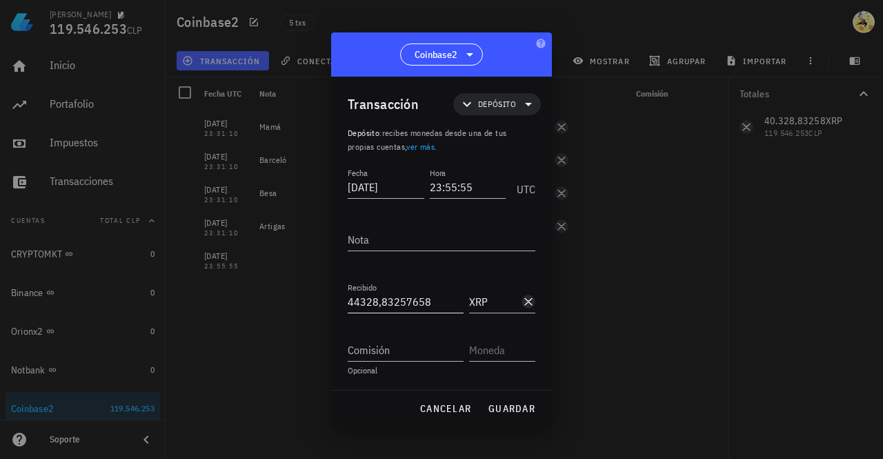
click at [359, 302] on input "44328,83257658" at bounding box center [406, 302] width 116 height 22
click at [512, 411] on span "guardar" at bounding box center [512, 408] width 48 height 12
type input "44.328,83257658"
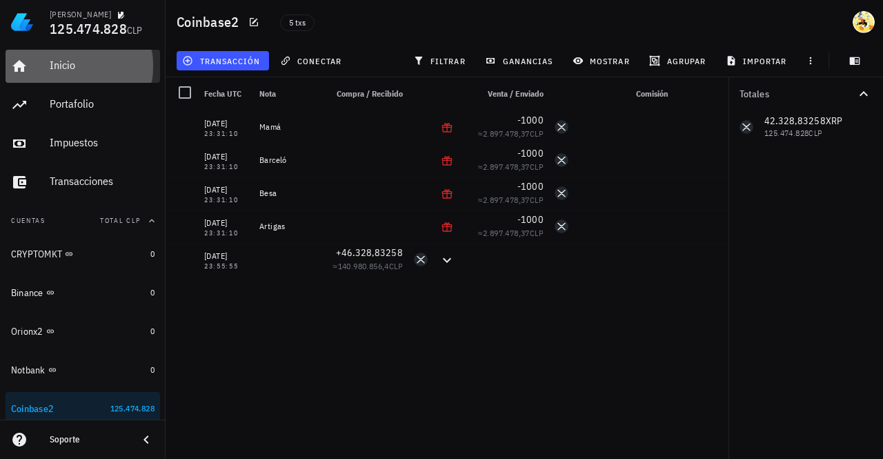
click at [76, 61] on div "Inicio" at bounding box center [102, 65] width 105 height 13
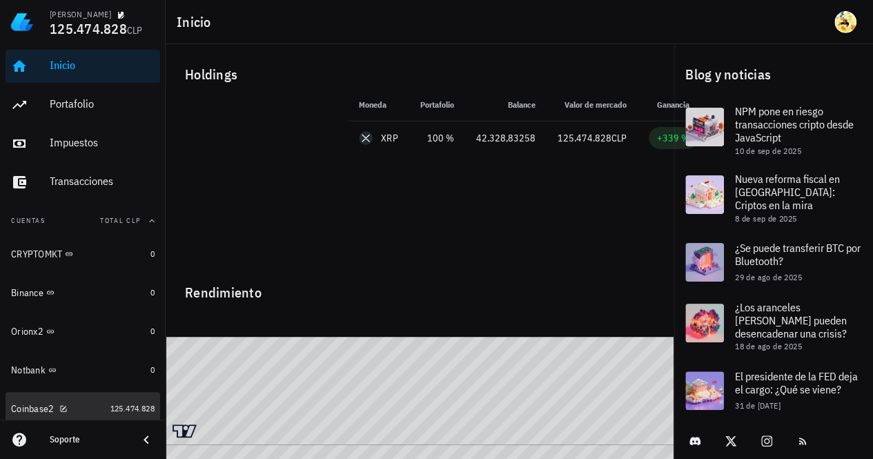
click at [92, 403] on div "Coinbase2" at bounding box center [58, 408] width 94 height 13
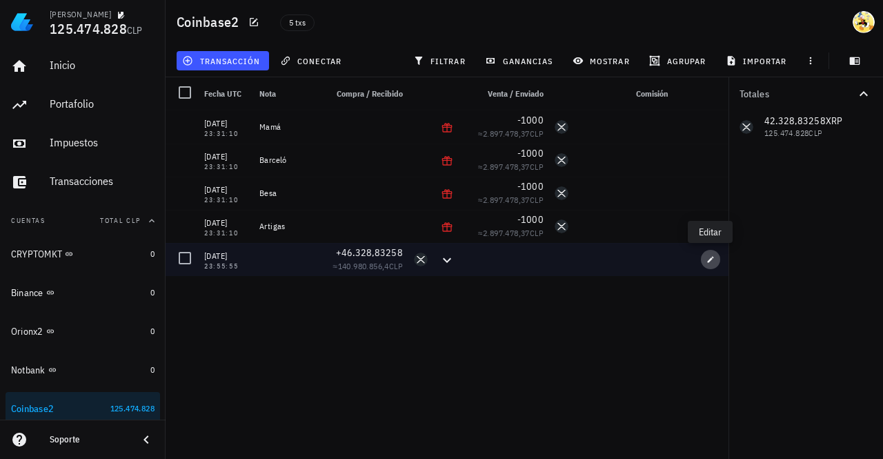
click at [708, 259] on icon "button" at bounding box center [711, 259] width 8 height 8
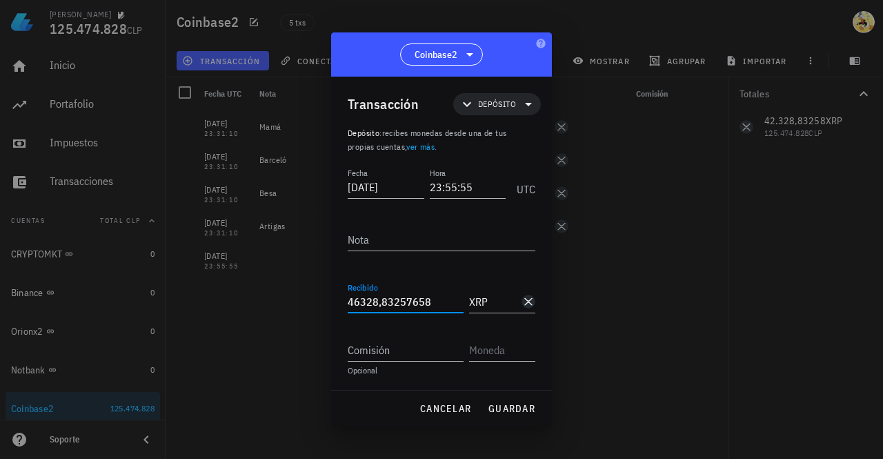
click at [381, 303] on input "46328,83257658" at bounding box center [406, 302] width 116 height 22
click at [520, 399] on button "guardar" at bounding box center [511, 408] width 59 height 25
type input "46.328,83257658"
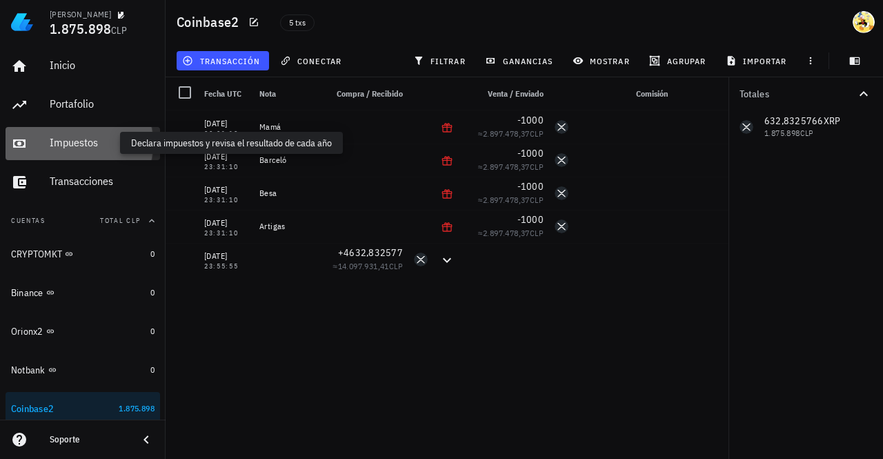
click at [114, 147] on div "Impuestos" at bounding box center [102, 142] width 105 height 13
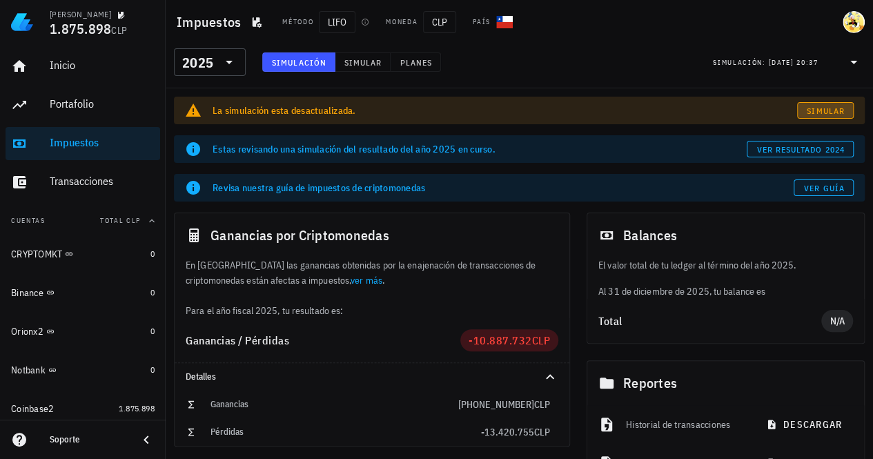
click at [818, 111] on span "Simular" at bounding box center [825, 111] width 39 height 10
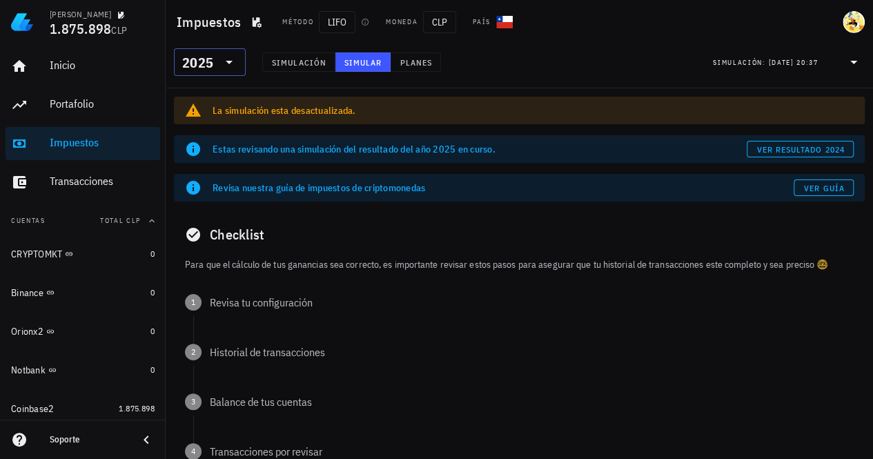
click at [213, 63] on div "2025" at bounding box center [200, 62] width 36 height 28
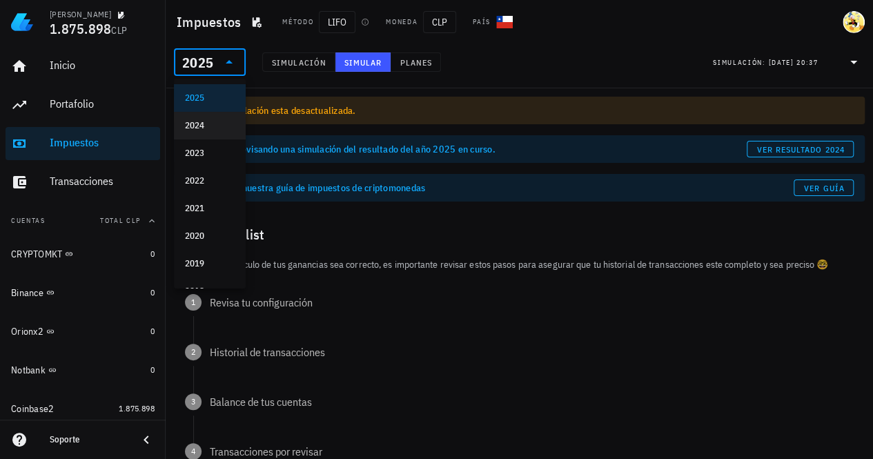
click at [204, 126] on div "2024" at bounding box center [210, 125] width 50 height 11
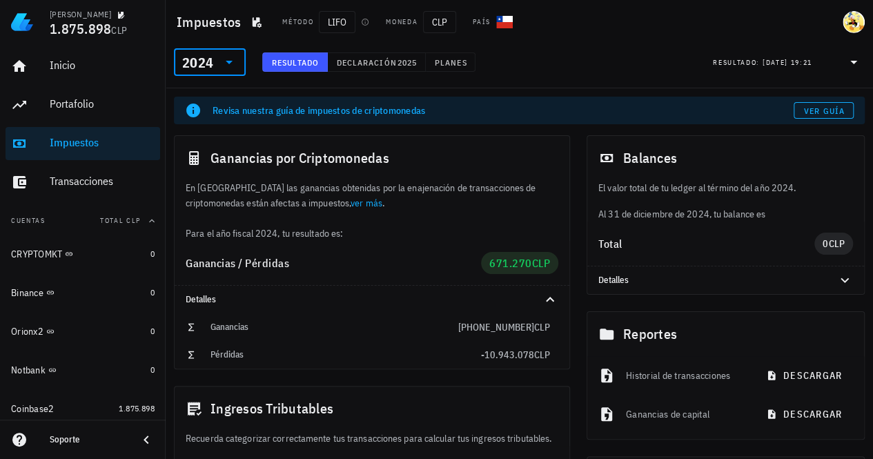
click at [214, 59] on div "2024" at bounding box center [200, 62] width 36 height 28
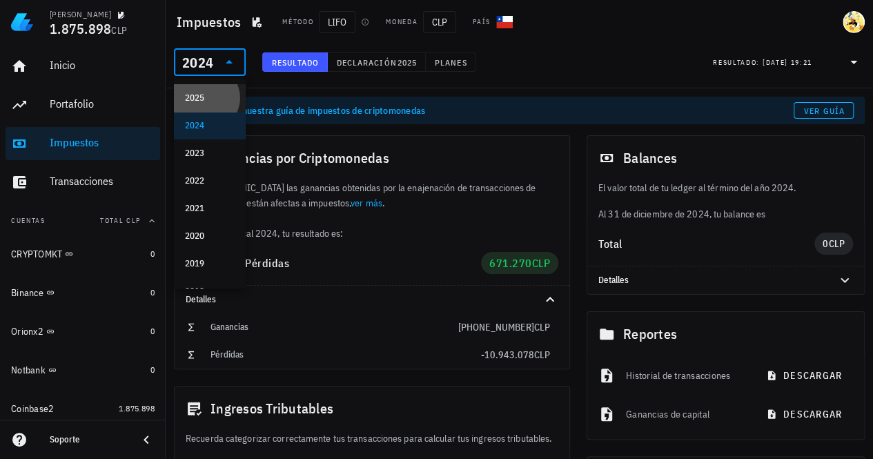
click at [207, 101] on div "2025" at bounding box center [210, 97] width 50 height 11
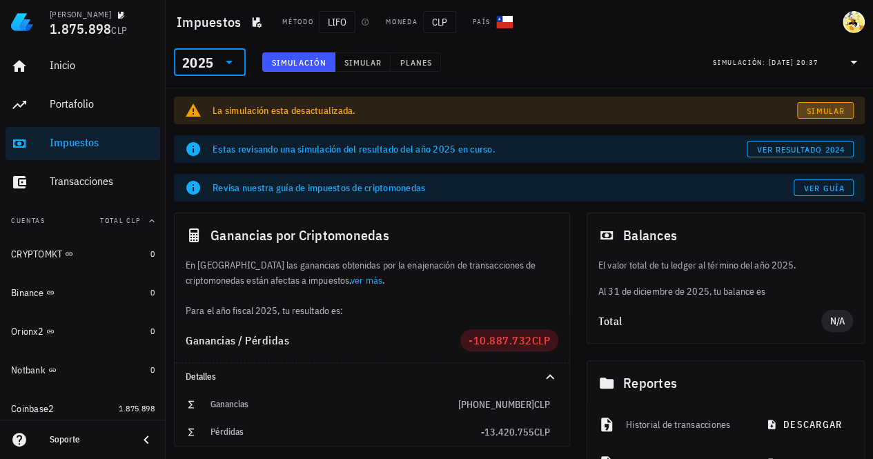
click at [834, 106] on span "Simular" at bounding box center [825, 111] width 39 height 10
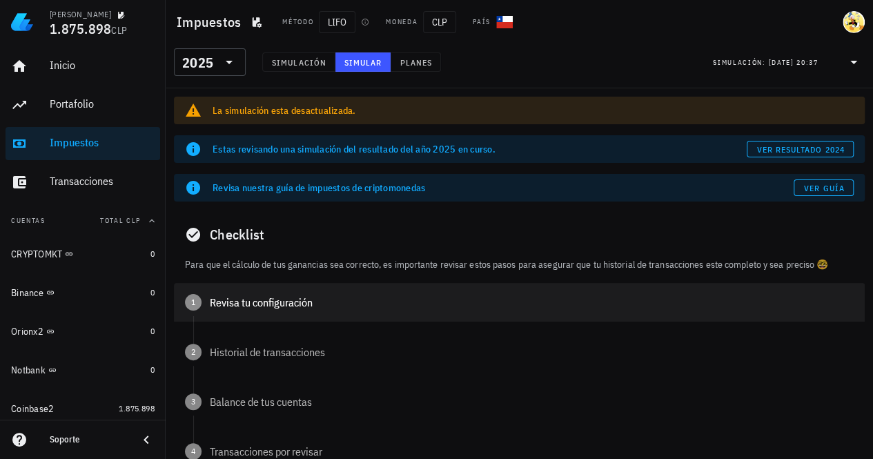
click at [280, 304] on div "Revisa tu configuración" at bounding box center [532, 302] width 644 height 11
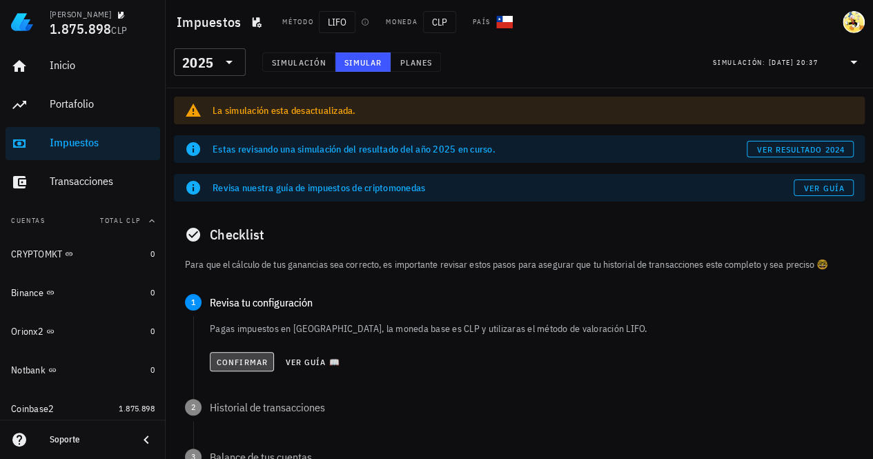
click at [257, 360] on span "Confirmar" at bounding box center [242, 362] width 52 height 10
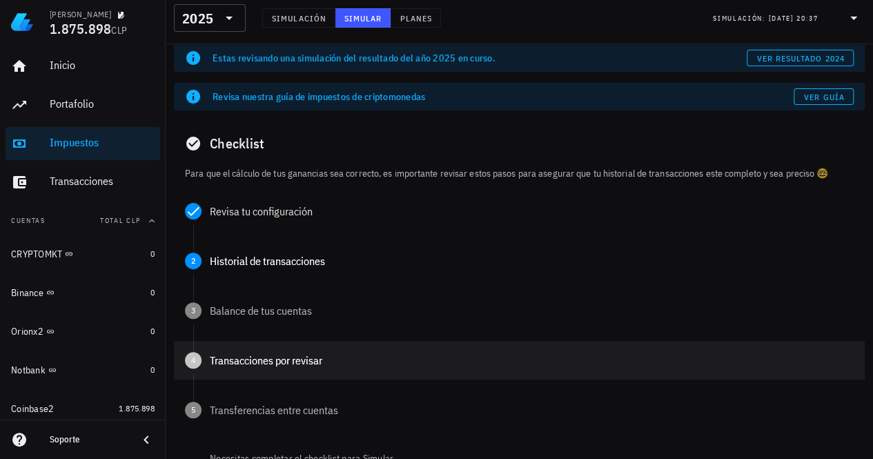
scroll to position [138, 0]
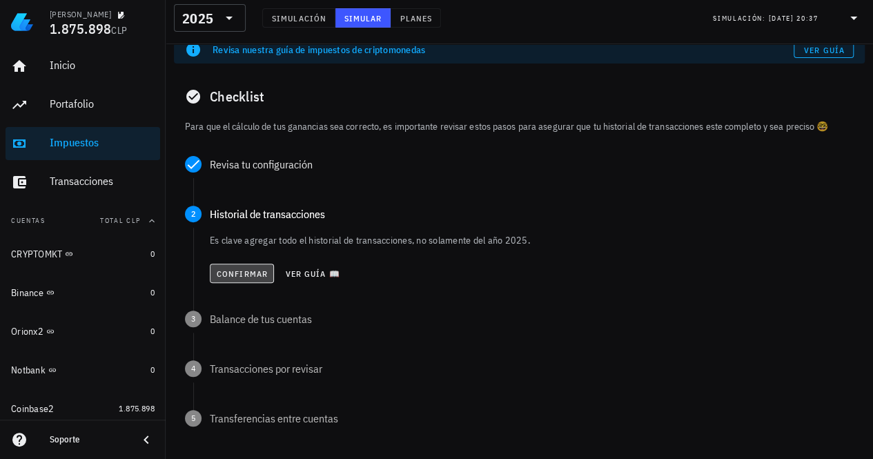
click at [243, 270] on span "Confirmar" at bounding box center [242, 273] width 52 height 10
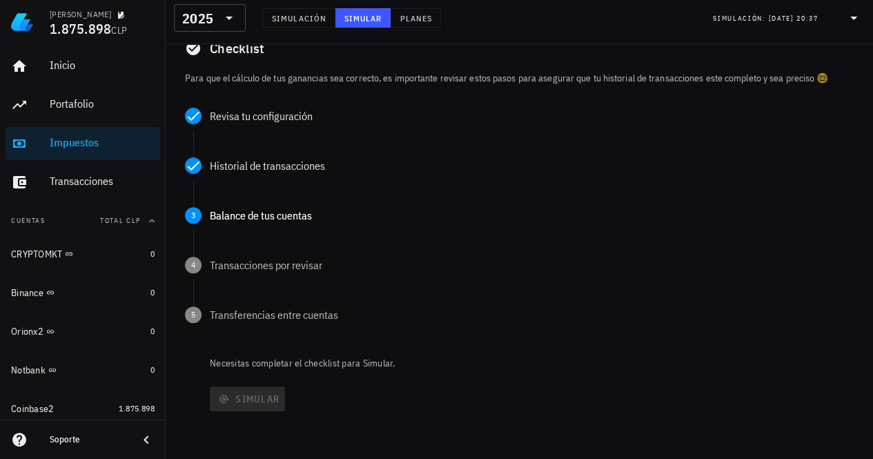
scroll to position [207, 0]
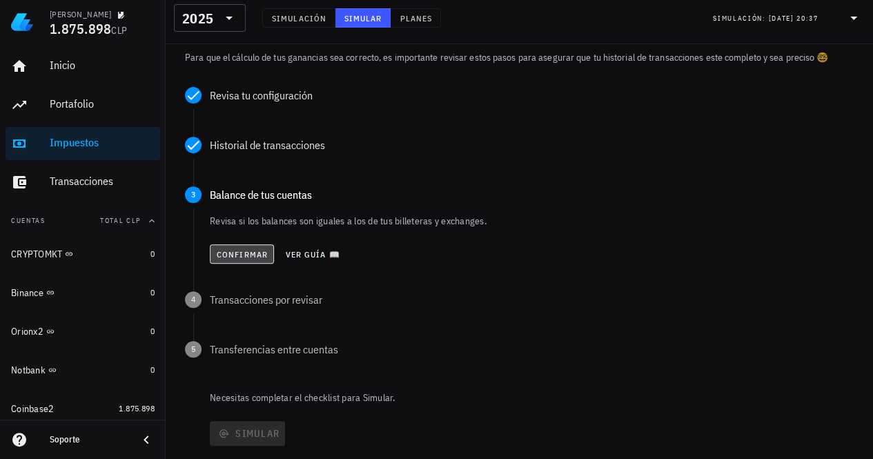
click at [242, 253] on span "Confirmar" at bounding box center [242, 254] width 52 height 10
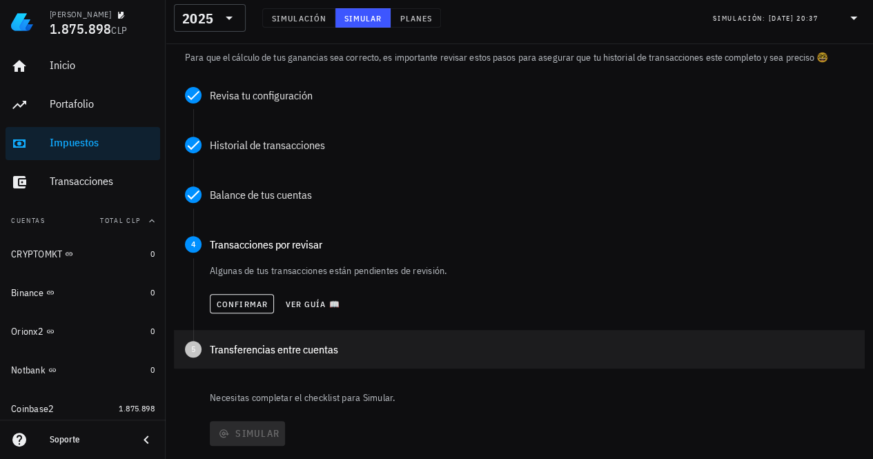
scroll to position [262, 0]
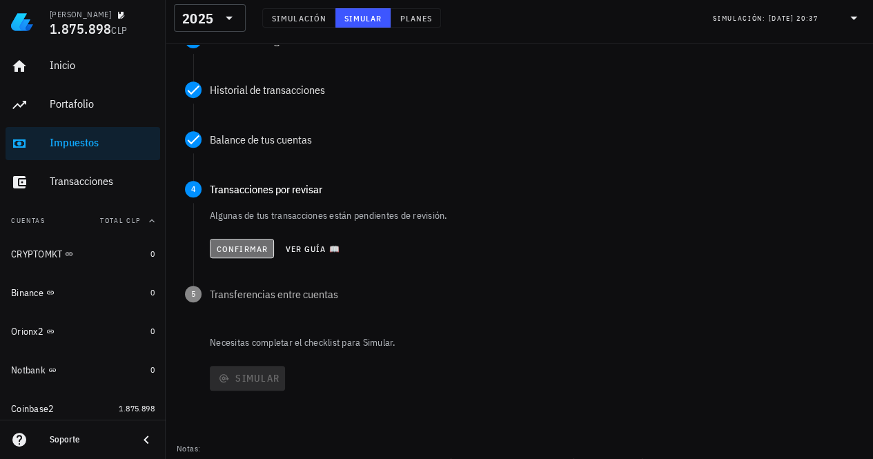
click at [250, 245] on span "Confirmar" at bounding box center [242, 249] width 52 height 10
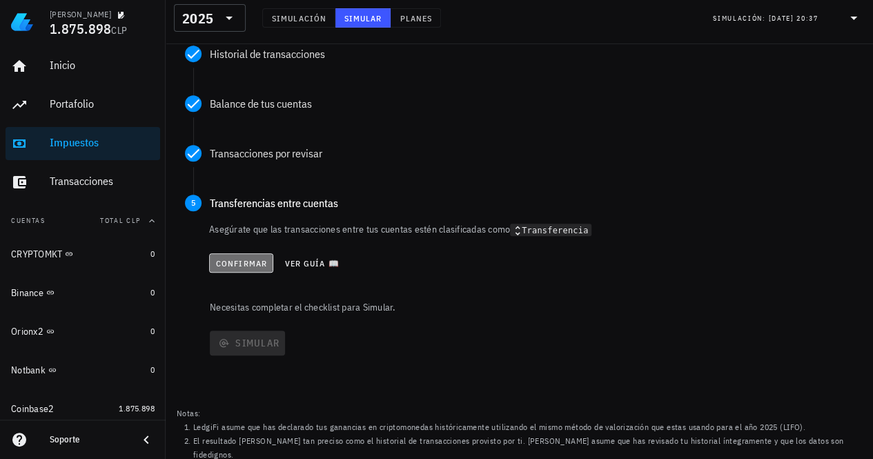
click at [246, 261] on span "Confirmar" at bounding box center [241, 263] width 52 height 10
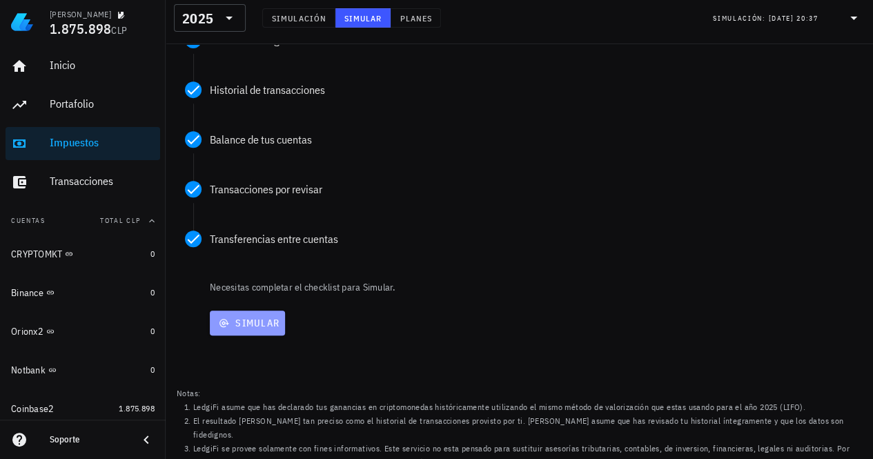
click at [239, 322] on span "Simular" at bounding box center [247, 323] width 64 height 12
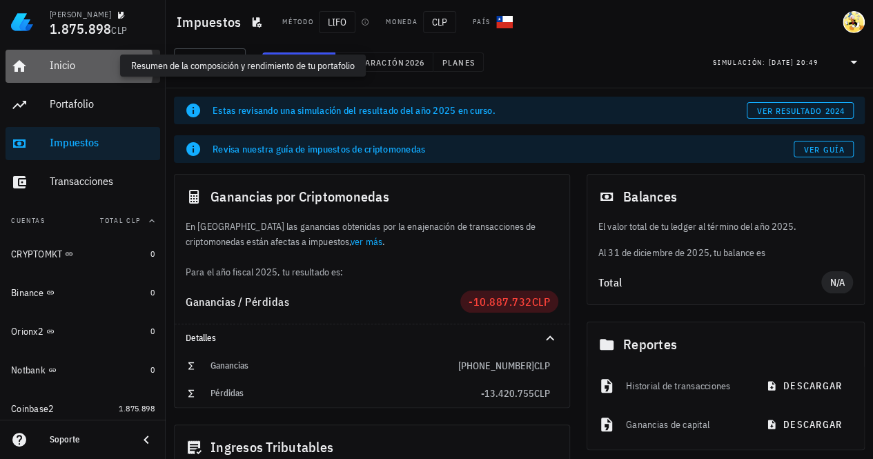
click at [74, 61] on div "Inicio" at bounding box center [102, 65] width 105 height 13
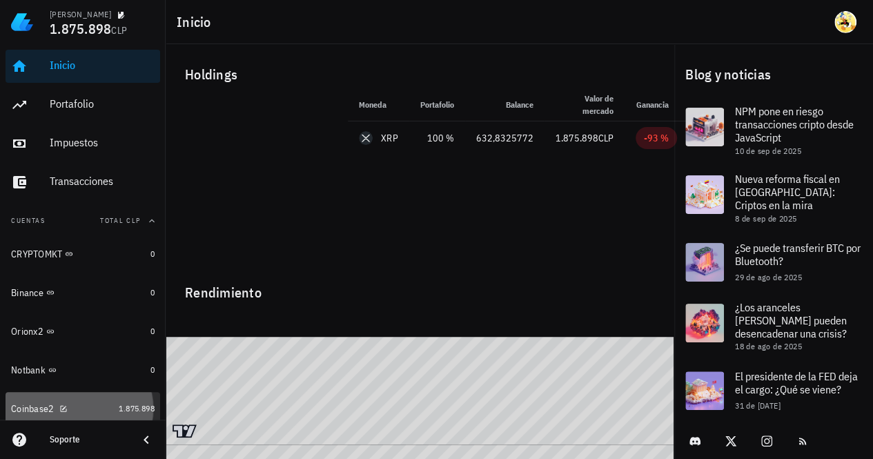
click at [90, 404] on div "Coinbase2" at bounding box center [62, 408] width 102 height 13
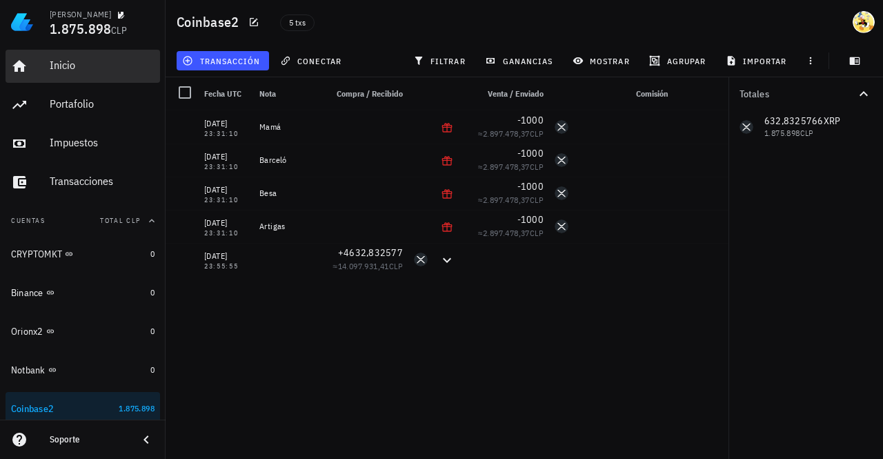
click at [72, 61] on div "Inicio" at bounding box center [102, 65] width 105 height 13
